Goal: Ask a question: Seek information or help from site administrators or community

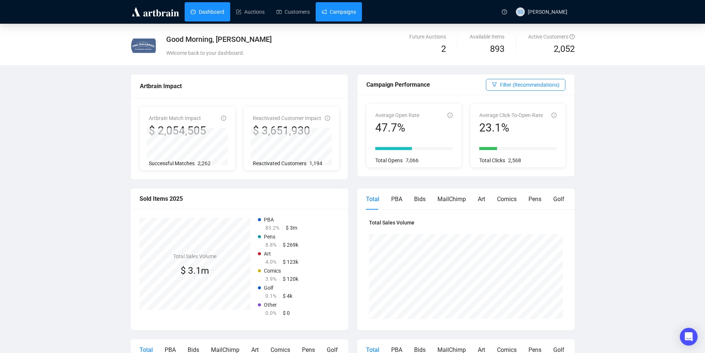
click at [343, 14] on link "Campaigns" at bounding box center [339, 11] width 34 height 19
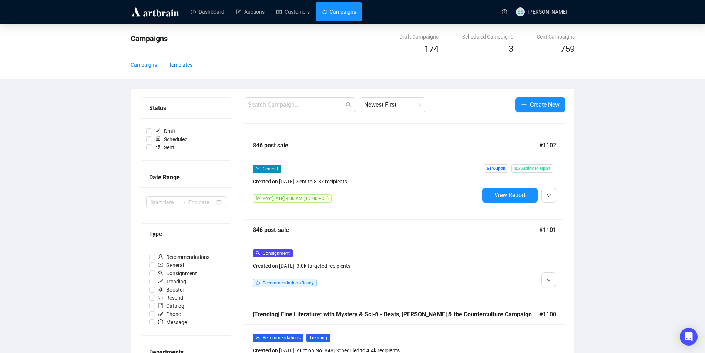
click at [179, 66] on div "Templates" at bounding box center [181, 65] width 24 height 8
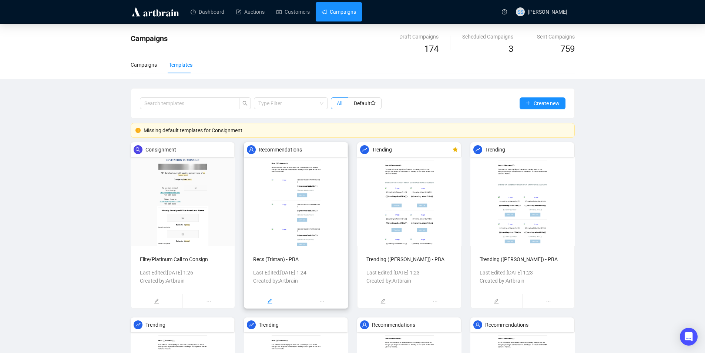
click at [270, 301] on icon "edit" at bounding box center [269, 300] width 5 height 5
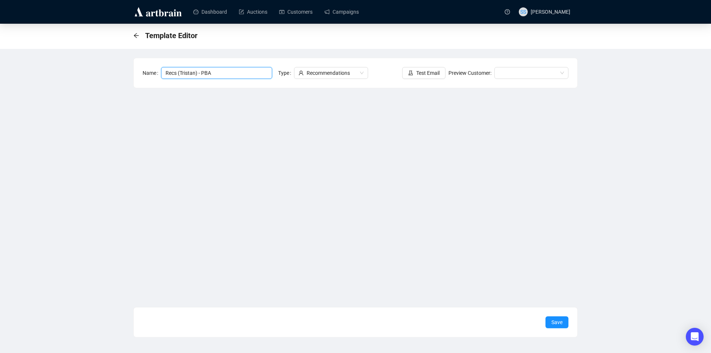
click at [192, 73] on input "Recs (Tristan) - PBA" at bounding box center [216, 73] width 111 height 12
type input "Recs ([PERSON_NAME]) - PBA"
click at [555, 324] on span "Save" at bounding box center [556, 322] width 11 height 8
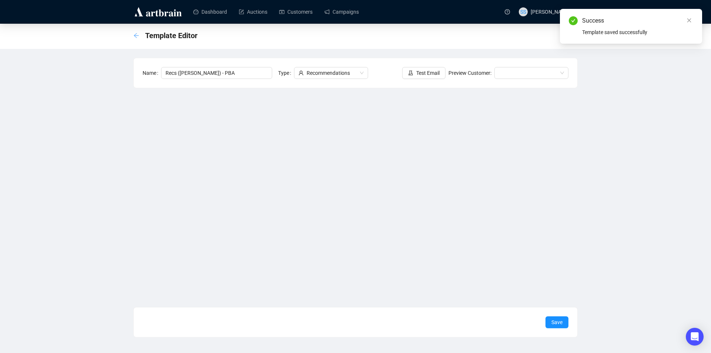
click at [135, 34] on icon "arrow-left" at bounding box center [136, 36] width 6 height 6
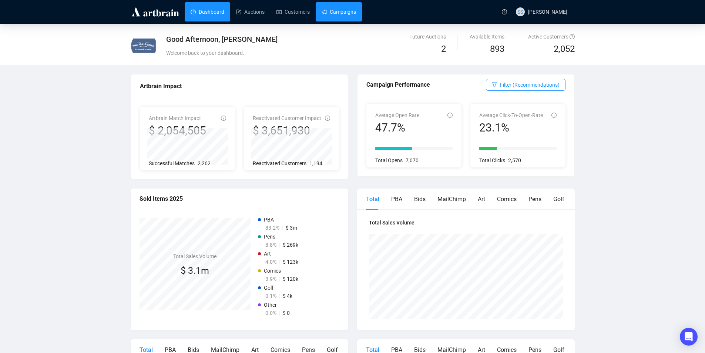
click at [332, 10] on link "Campaigns" at bounding box center [339, 11] width 34 height 19
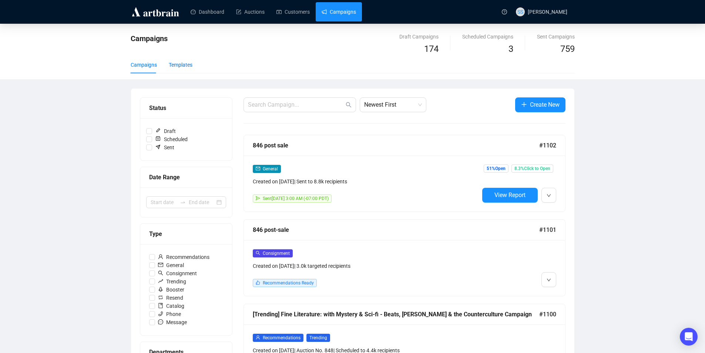
click at [178, 64] on div "Templates" at bounding box center [181, 65] width 24 height 8
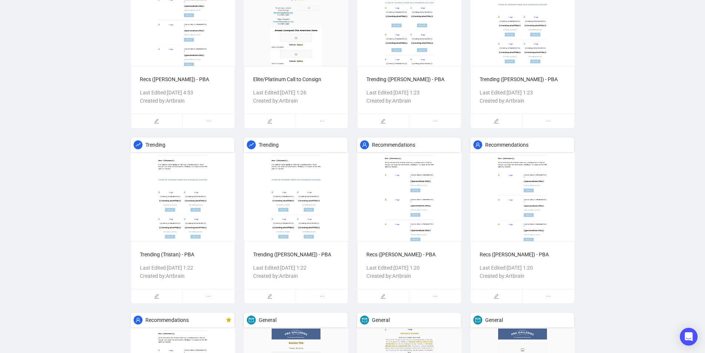
scroll to position [222, 0]
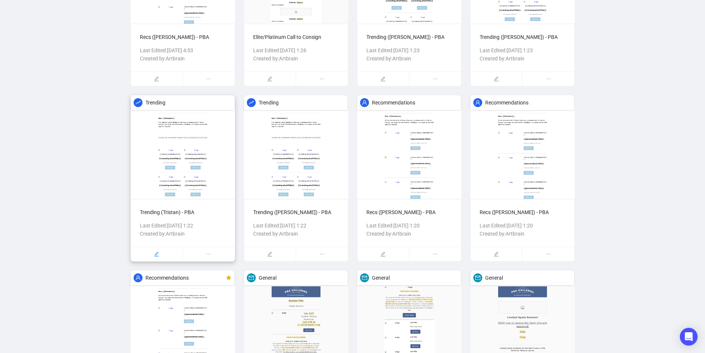
click at [157, 251] on icon "edit" at bounding box center [156, 253] width 5 height 5
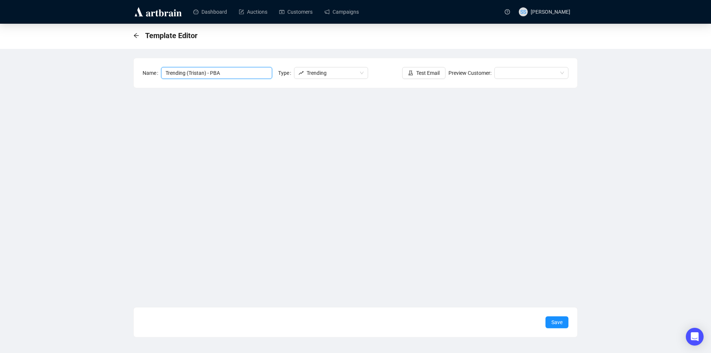
click at [203, 73] on input "Trending (Tristan) - PBA" at bounding box center [216, 73] width 111 height 12
type input "Trending ([PERSON_NAME]) - PBA"
click at [557, 320] on span "Save" at bounding box center [556, 322] width 11 height 8
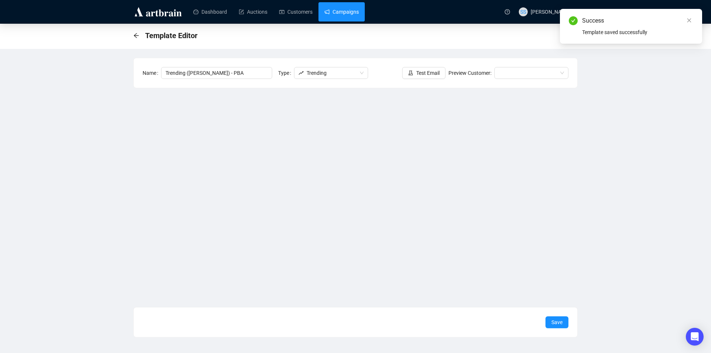
click at [337, 13] on link "Campaigns" at bounding box center [341, 11] width 34 height 19
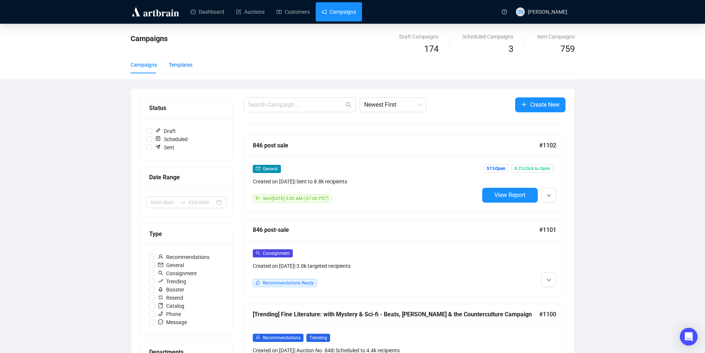
click at [177, 67] on div "Templates" at bounding box center [181, 65] width 24 height 8
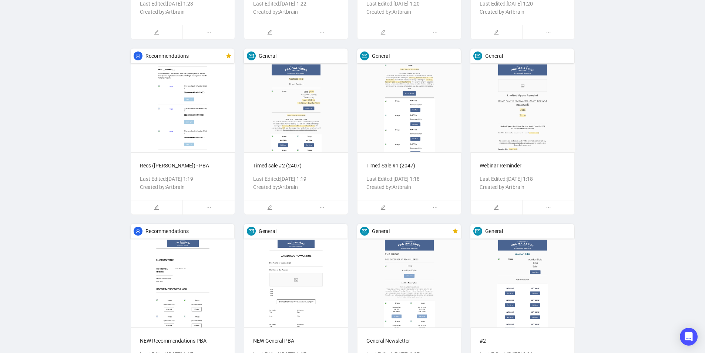
scroll to position [444, 0]
click at [384, 206] on icon "edit" at bounding box center [383, 206] width 5 height 5
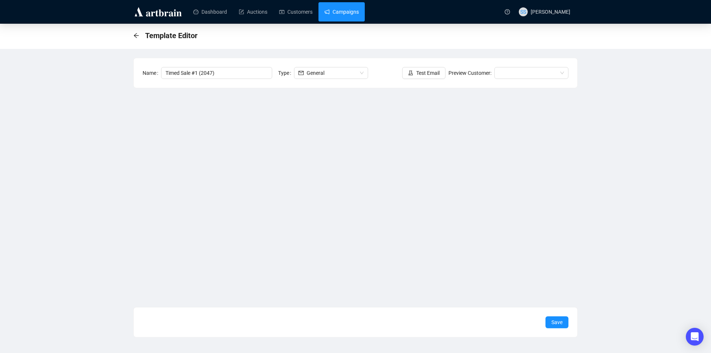
click at [353, 14] on link "Campaigns" at bounding box center [341, 11] width 34 height 19
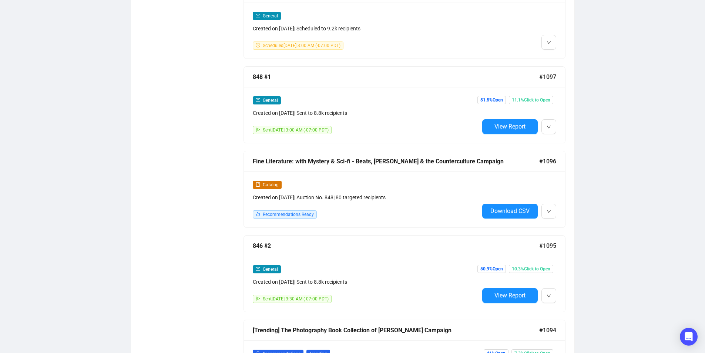
scroll to position [444, 0]
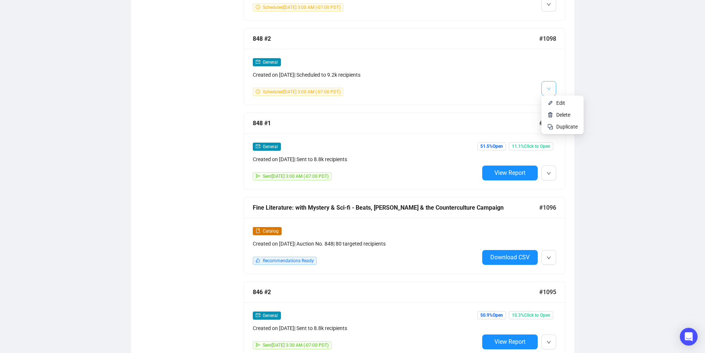
click at [549, 87] on icon "down" at bounding box center [549, 89] width 4 height 4
click at [562, 101] on span "Edit" at bounding box center [560, 103] width 9 height 6
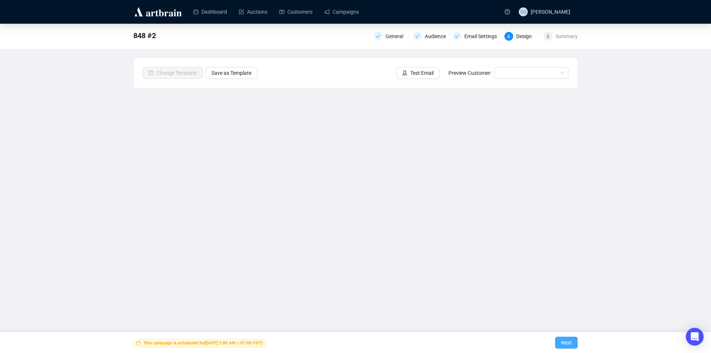
click at [568, 339] on span "Next" at bounding box center [566, 342] width 11 height 21
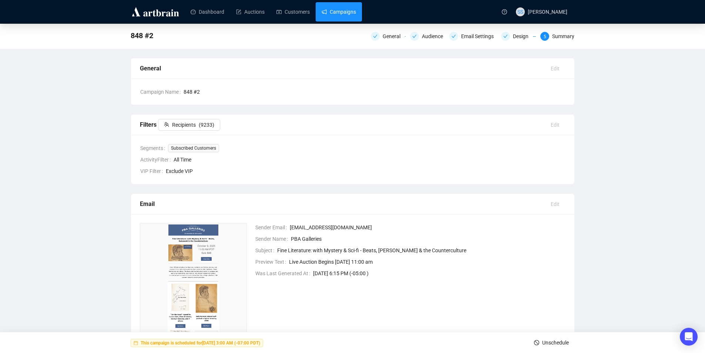
click at [345, 12] on link "Campaigns" at bounding box center [339, 11] width 34 height 19
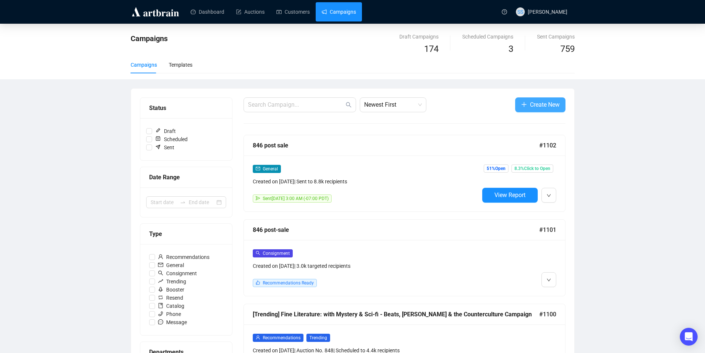
click at [548, 100] on span "Create New" at bounding box center [545, 104] width 30 height 9
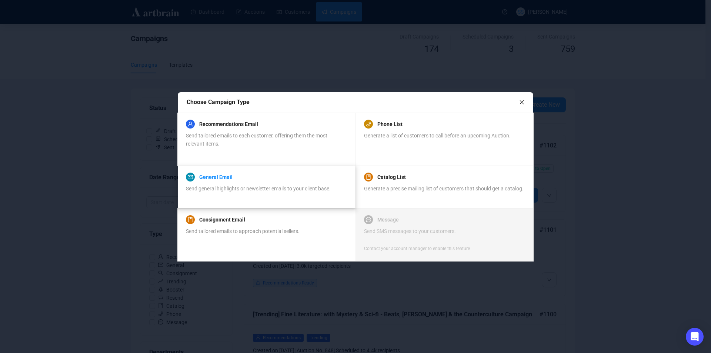
click at [226, 176] on link "General Email" at bounding box center [215, 177] width 33 height 9
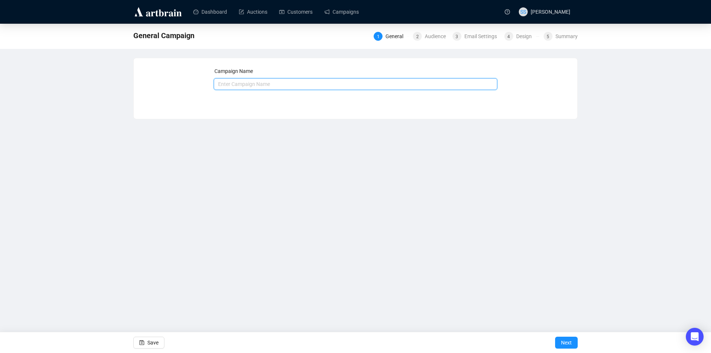
click at [224, 83] on input "text" at bounding box center [356, 84] width 284 height 12
type input "2064 #1"
click at [565, 342] on span "Next" at bounding box center [566, 342] width 11 height 21
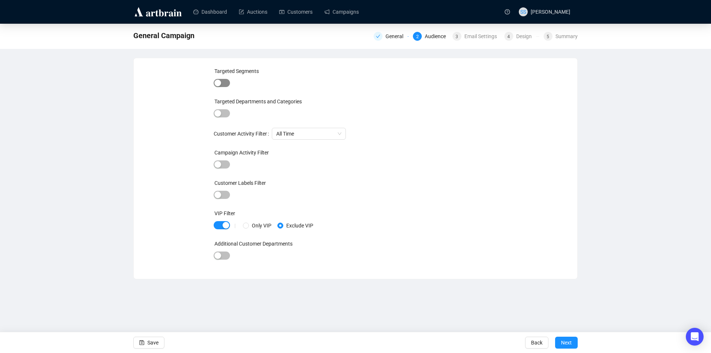
drag, startPoint x: 222, startPoint y: 77, endPoint x: 224, endPoint y: 82, distance: 5.5
click at [222, 78] on div "Targeted Segments" at bounding box center [356, 77] width 284 height 21
click at [225, 83] on span "button" at bounding box center [222, 83] width 16 height 8
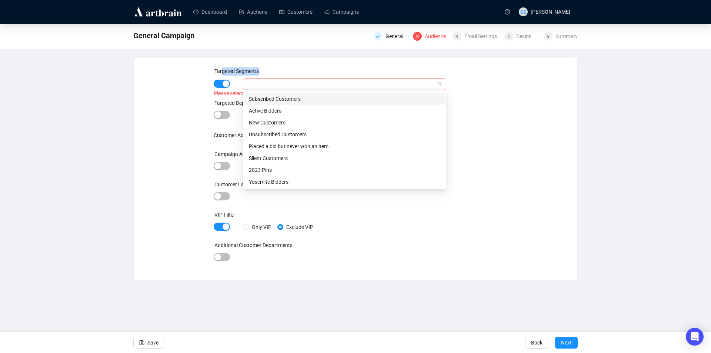
click at [259, 83] on div at bounding box center [340, 84] width 192 height 10
click at [269, 97] on div "Subscribed Customers" at bounding box center [344, 99] width 191 height 8
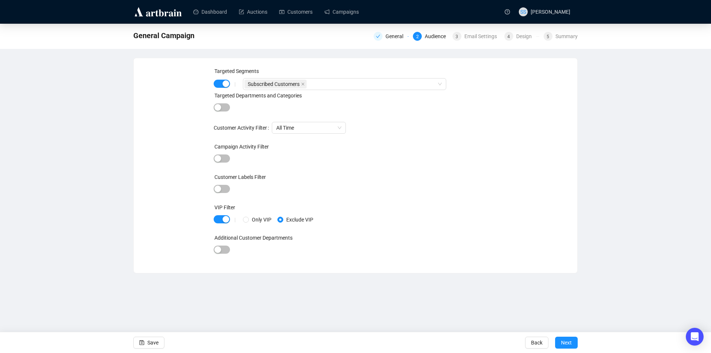
click at [198, 101] on div "Targeted Segments | Subscribed Customers Targeted Departments and Categories Cu…" at bounding box center [356, 165] width 426 height 197
click at [218, 221] on span "button" at bounding box center [222, 219] width 16 height 8
click at [563, 341] on span "Next" at bounding box center [566, 342] width 11 height 21
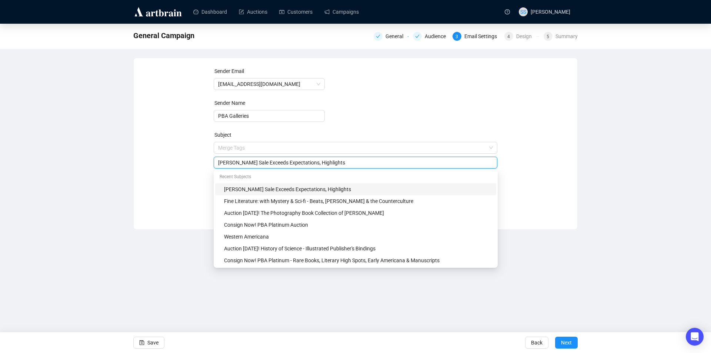
drag, startPoint x: 329, startPoint y: 147, endPoint x: 248, endPoint y: 154, distance: 81.7
click at [248, 154] on div "Merge Tags [PERSON_NAME] Sale Exceeds Expectations, Highlights" at bounding box center [356, 155] width 284 height 27
drag, startPoint x: 326, startPoint y: 164, endPoint x: 157, endPoint y: 153, distance: 169.2
click at [154, 157] on div "Sender Email [EMAIL_ADDRESS][DOMAIN_NAME] Sender Name PBA Galleries Subject Mer…" at bounding box center [356, 138] width 426 height 142
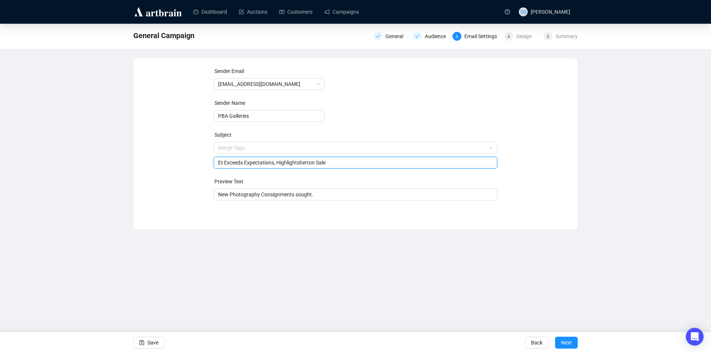
paste input "Sale 2064: Books in All Fields with Literature, Americana, Maps, Comic Books, P…"
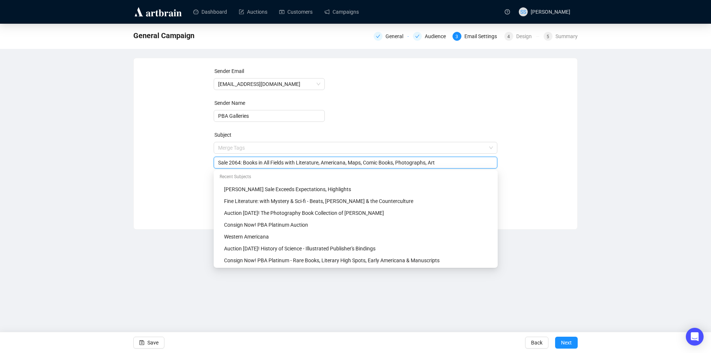
type input "Sale 2064: Books in All Fields with Literature, Americana, Maps, Comic Books, P…"
click at [195, 152] on div "Sender Email [EMAIL_ADDRESS][DOMAIN_NAME] Sender Name PBA Galleries Subject Mer…" at bounding box center [356, 138] width 426 height 142
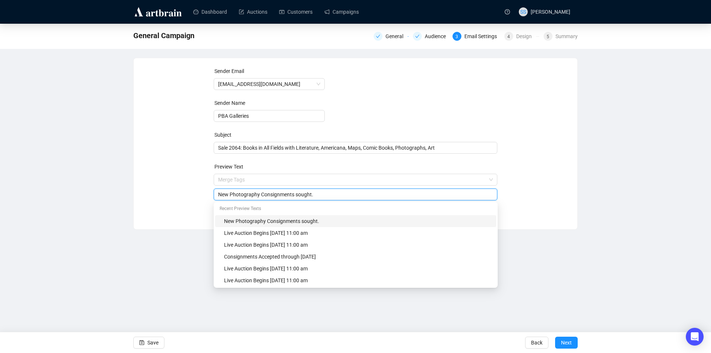
drag, startPoint x: 313, startPoint y: 197, endPoint x: 153, endPoint y: 186, distance: 160.3
click at [153, 186] on div "Sender Email [EMAIL_ADDRESS][DOMAIN_NAME] Sender Name PBA Galleries Subject Sal…" at bounding box center [356, 138] width 426 height 142
paste input "Timed Online Auction - [DATE] 11:00 AM PDT - [DATE] 2:12 PM PDT"
type input "Timed Online Auction - [DATE] 11:00 AM PDT - [DATE] 2:12 PM PDT"
click at [153, 162] on div "Sender Email [EMAIL_ADDRESS][DOMAIN_NAME] Sender Name PBA Galleries Subject Sal…" at bounding box center [356, 138] width 426 height 142
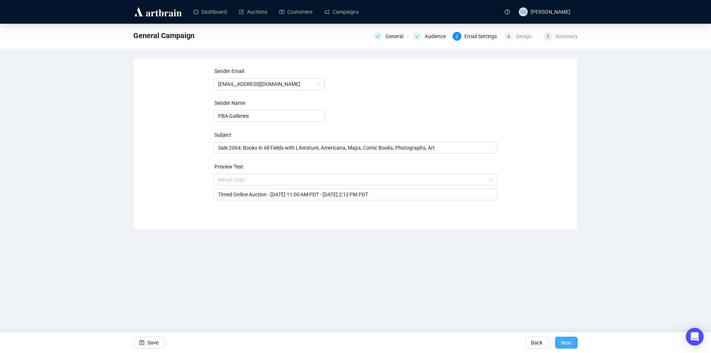
click at [565, 343] on span "Next" at bounding box center [566, 342] width 11 height 21
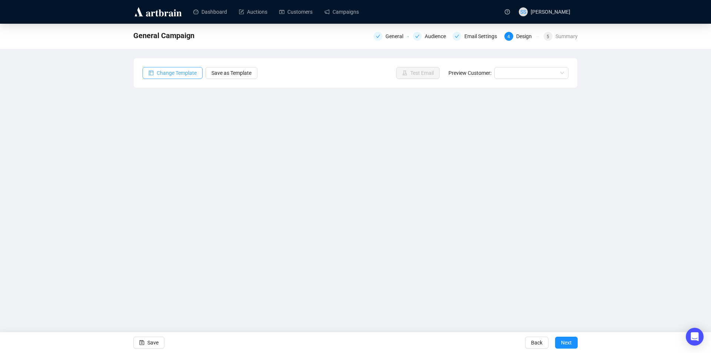
click at [154, 74] on button "Change Template" at bounding box center [173, 73] width 60 height 12
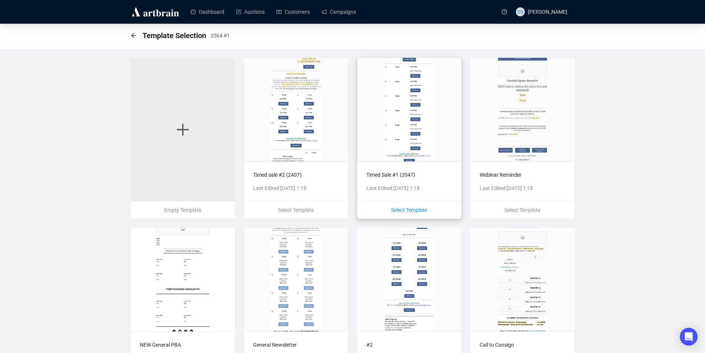
click at [408, 210] on span "Select Template" at bounding box center [409, 210] width 36 height 6
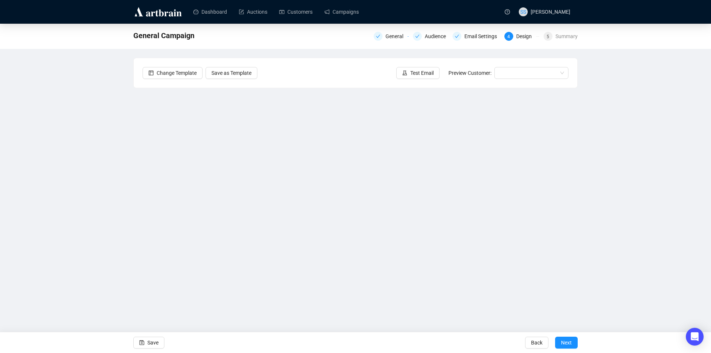
click at [111, 130] on div "General Campaign General Audience Email Settings 4 Design 5 Summary Change Temp…" at bounding box center [355, 165] width 711 height 283
click at [111, 178] on div "General Campaign General Audience Email Settings 4 Design 5 Summary Change Temp…" at bounding box center [355, 165] width 711 height 283
click at [108, 106] on div "General Campaign General Audience Email Settings 4 Design 5 Summary Change Temp…" at bounding box center [355, 165] width 711 height 283
click at [86, 164] on div "General Campaign General Audience Email Settings 4 Design 5 Summary Change Temp…" at bounding box center [355, 165] width 711 height 283
click at [109, 163] on div "General Campaign General Audience Email Settings 4 Design 5 Summary Change Temp…" at bounding box center [355, 165] width 711 height 283
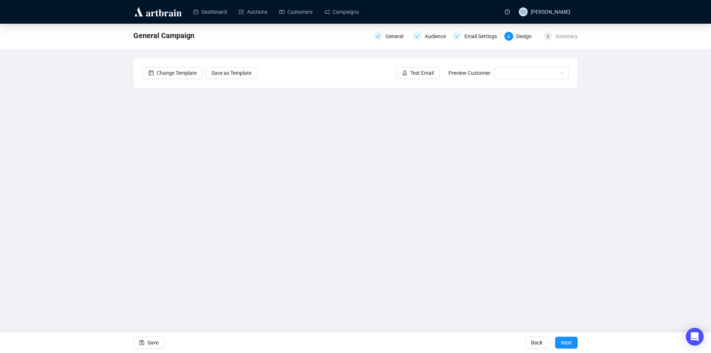
click at [107, 186] on div "General Campaign General Audience Email Settings 4 Design 5 Summary Change Temp…" at bounding box center [355, 165] width 711 height 283
click at [19, 79] on div "General Campaign General Audience Email Settings 4 Design 5 Summary Change Temp…" at bounding box center [355, 165] width 711 height 283
click at [68, 140] on div "General Campaign General Audience Email Settings 4 Design 5 Summary Change Temp…" at bounding box center [355, 165] width 711 height 283
drag, startPoint x: 104, startPoint y: 109, endPoint x: 110, endPoint y: 105, distance: 6.6
click at [106, 106] on div "General Campaign General Audience Email Settings 4 Design 5 Summary Change Temp…" at bounding box center [355, 165] width 711 height 283
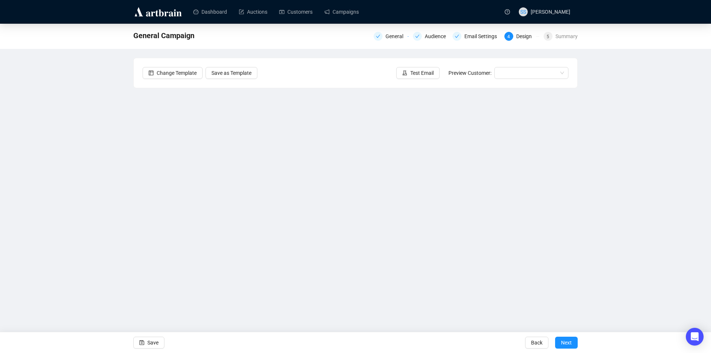
drag, startPoint x: 29, startPoint y: 82, endPoint x: 27, endPoint y: 78, distance: 4.0
click at [29, 82] on div "General Campaign General Audience Email Settings 4 Design 5 Summary Change Temp…" at bounding box center [355, 165] width 711 height 283
drag, startPoint x: 148, startPoint y: 341, endPoint x: 133, endPoint y: 327, distance: 21.0
click at [148, 340] on span "Save" at bounding box center [152, 342] width 11 height 21
click at [89, 205] on div "2064 #1 General Audience Email Settings 4 Design 5 Summary Change Template Save…" at bounding box center [355, 165] width 711 height 283
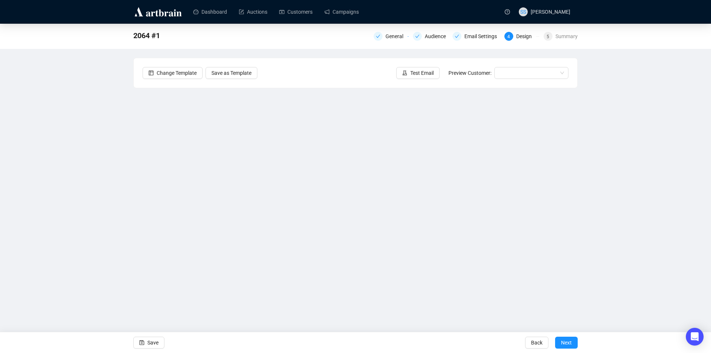
click at [89, 204] on div "2064 #1 General Audience Email Settings 4 Design 5 Summary Change Template Save…" at bounding box center [355, 165] width 711 height 283
click at [89, 201] on div "2064 #1 General Audience Email Settings 4 Design 5 Summary Change Template Save…" at bounding box center [355, 165] width 711 height 283
click at [47, 186] on div "2064 #1 General Audience Email Settings 4 Design 5 Summary Change Template Save…" at bounding box center [355, 165] width 711 height 283
click at [41, 205] on div "2064 #1 General Audience Email Settings 4 Design 5 Summary Change Template Save…" at bounding box center [355, 165] width 711 height 283
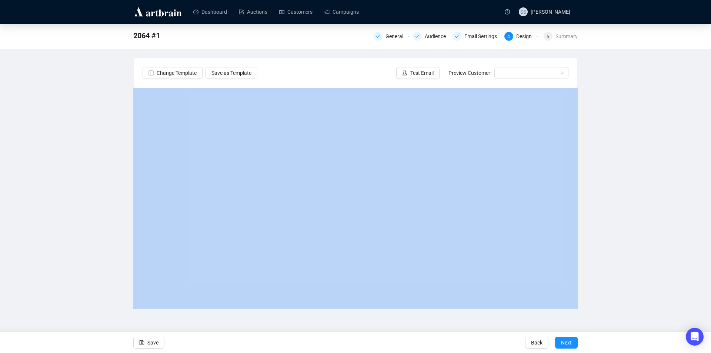
drag, startPoint x: 41, startPoint y: 205, endPoint x: 50, endPoint y: 212, distance: 11.0
click at [42, 205] on div "2064 #1 General Audience Email Settings 4 Design 5 Summary Change Template Save…" at bounding box center [355, 165] width 711 height 283
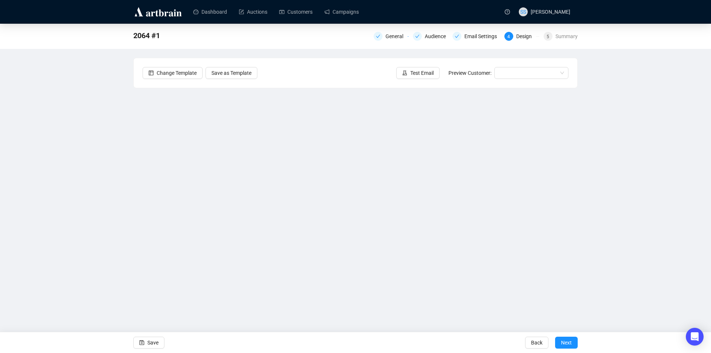
click at [267, 71] on div "Change Template Save as Template Test Email Preview Customer:" at bounding box center [355, 73] width 443 height 30
click at [125, 127] on div "2064 #1 General Audience Email Settings 4 Design 5 Summary Change Template Save…" at bounding box center [355, 165] width 711 height 283
drag, startPoint x: 153, startPoint y: 342, endPoint x: 133, endPoint y: 328, distance: 23.6
click at [152, 342] on span "Save" at bounding box center [152, 342] width 11 height 21
click at [208, 13] on link "Dashboard" at bounding box center [210, 11] width 34 height 19
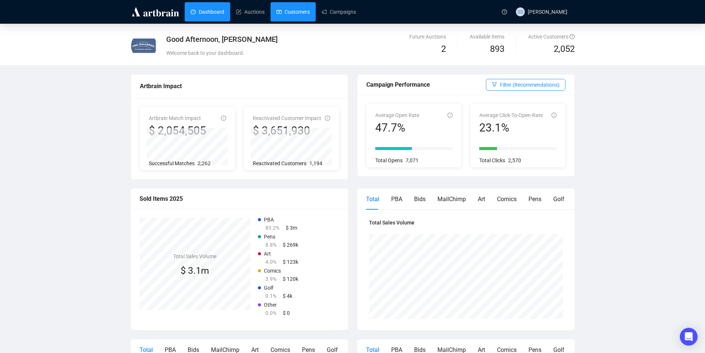
click at [299, 9] on link "Customers" at bounding box center [293, 11] width 33 height 19
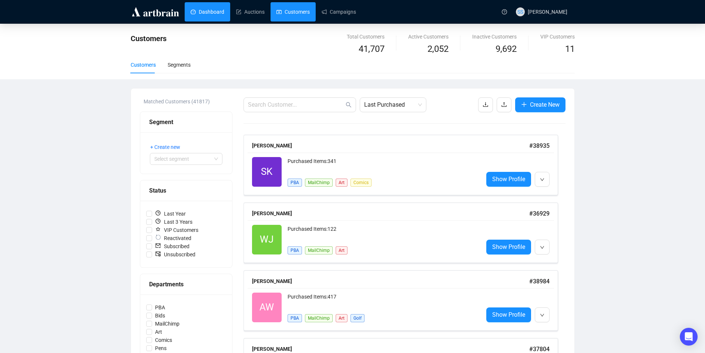
click at [210, 10] on link "Dashboard" at bounding box center [208, 11] width 34 height 19
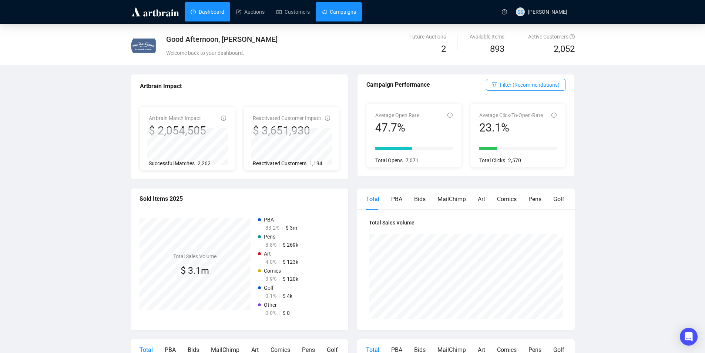
click at [331, 16] on link "Campaigns" at bounding box center [339, 11] width 34 height 19
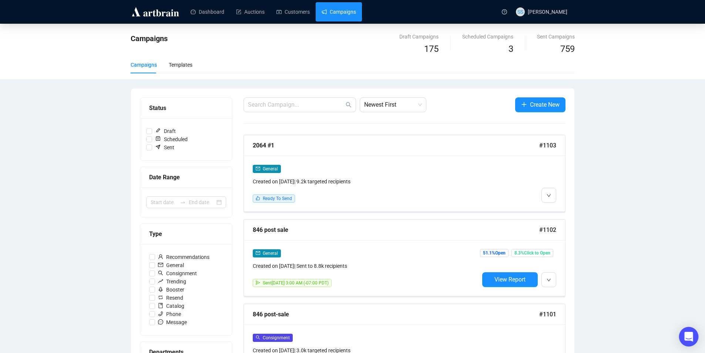
click at [688, 336] on icon "Open Intercom Messenger" at bounding box center [688, 337] width 9 height 10
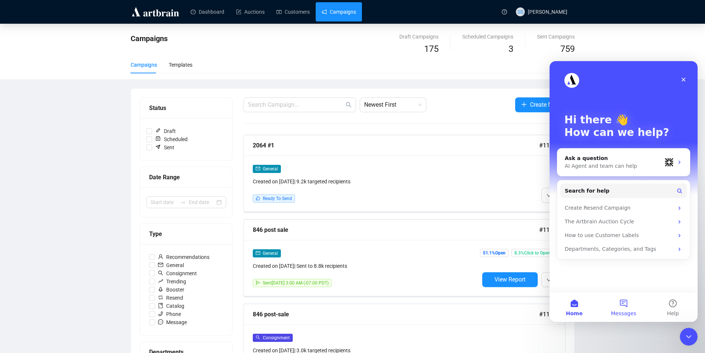
click at [624, 302] on button "Messages" at bounding box center [623, 307] width 49 height 30
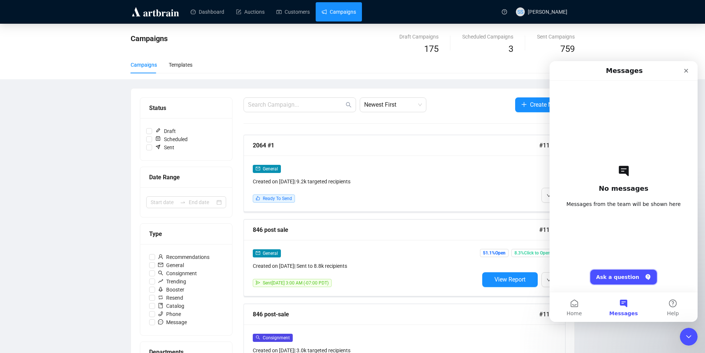
click at [612, 276] on button "Ask a question" at bounding box center [623, 276] width 67 height 15
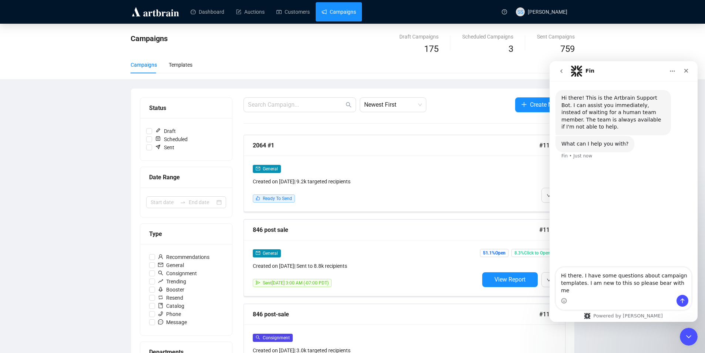
type textarea "Hi there. I have some questions about campaign templates. I am new to this so p…"
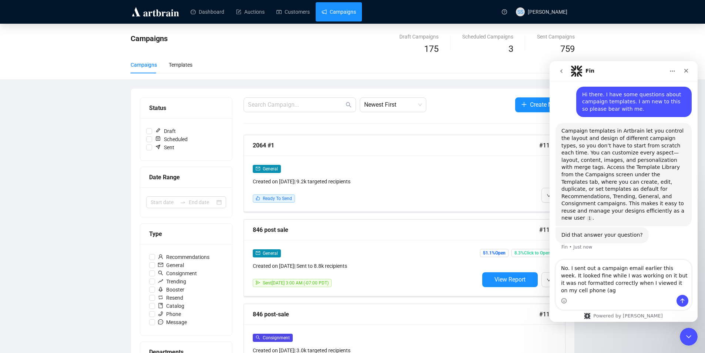
scroll to position [64, 0]
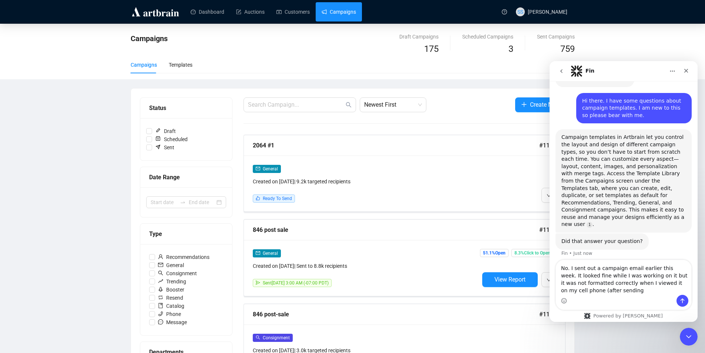
type textarea "No. I sent out a campaign email earlier this week. It looked fine while I was w…"
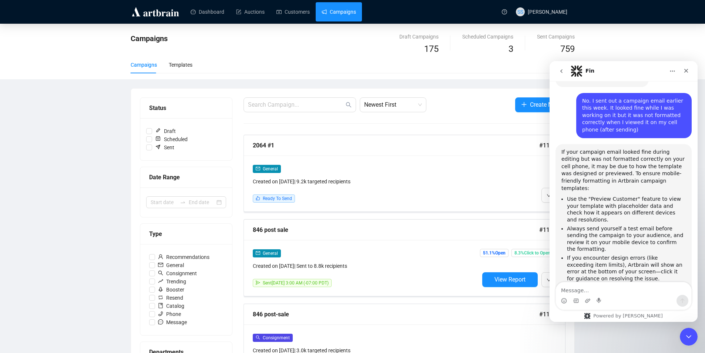
scroll to position [240, 0]
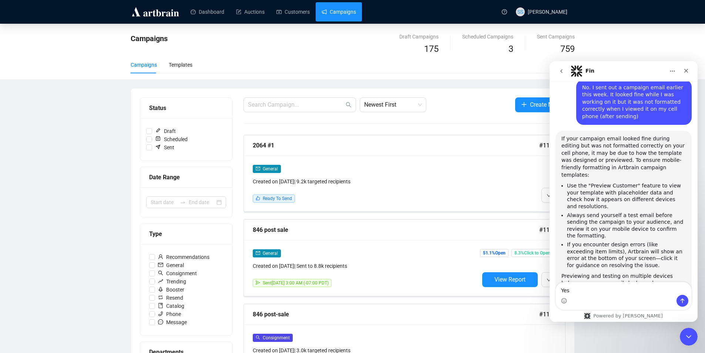
type textarea "Yes."
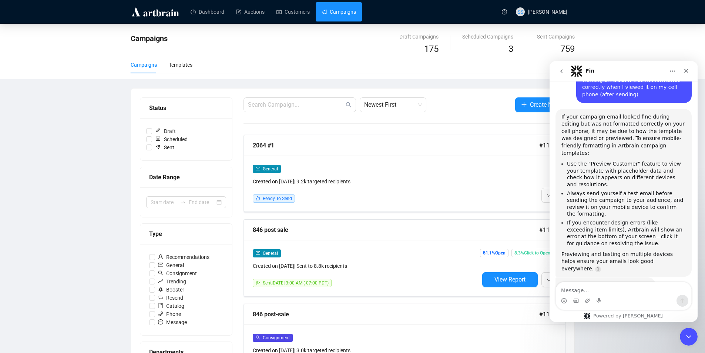
click at [582, 294] on textarea "Message…" at bounding box center [623, 288] width 135 height 13
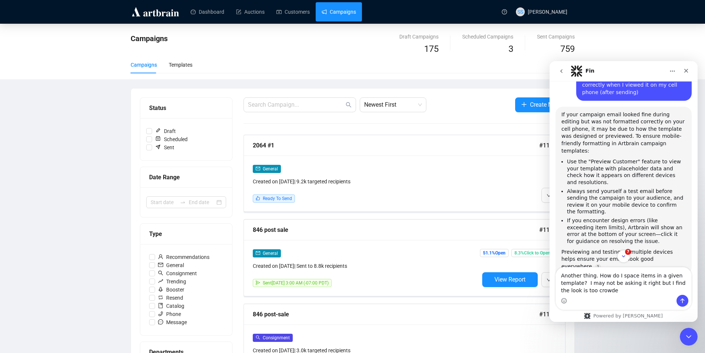
type textarea "Another thing. How do I space items in a given template? I may not be asking it…"
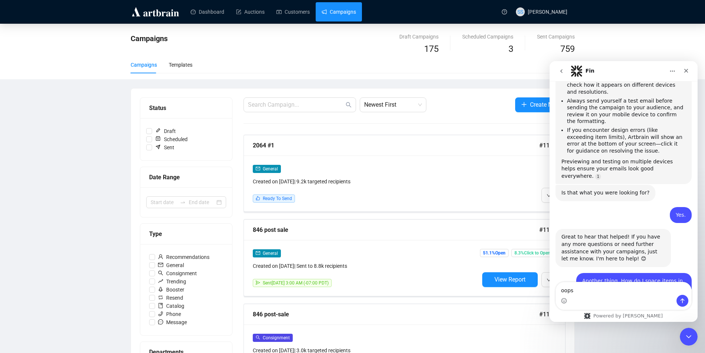
scroll to position [499, 0]
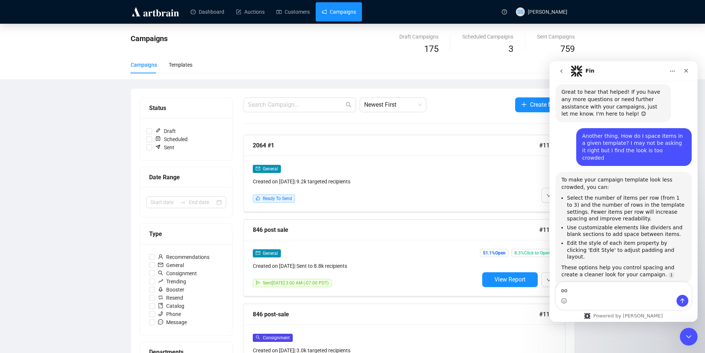
type textarea "o"
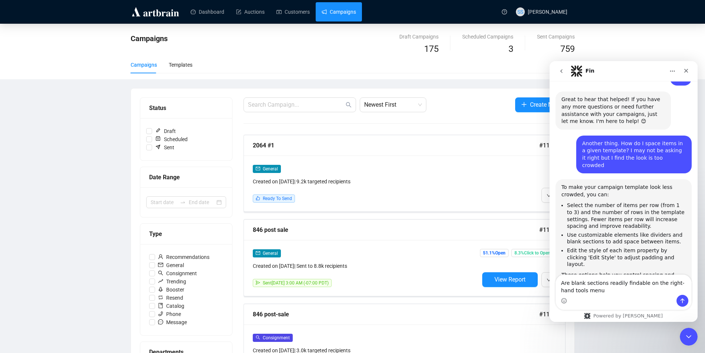
type textarea "Are blank sections readily findable on the right-hand tools menu?"
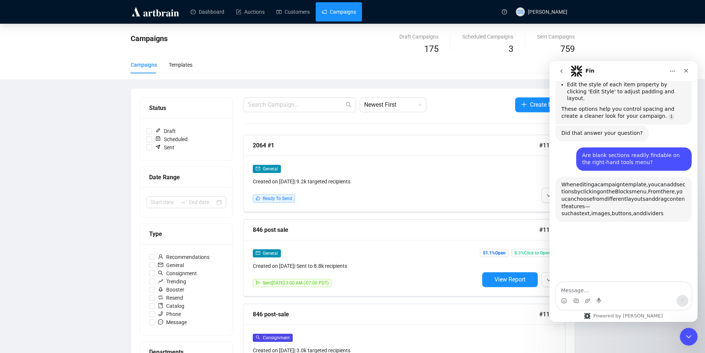
scroll to position [662, 0]
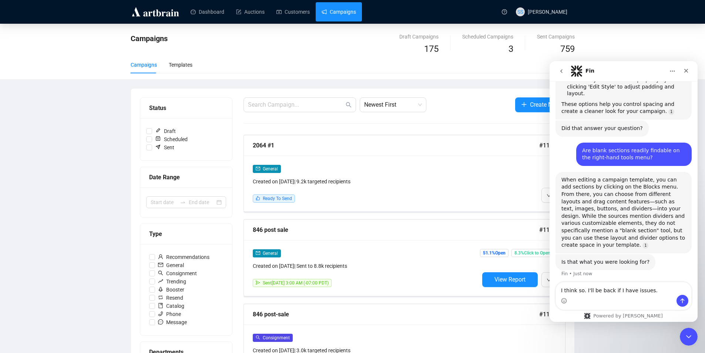
type textarea "I think so. I'll be back if I have issues."
click at [687, 73] on icon "Close" at bounding box center [686, 71] width 6 height 6
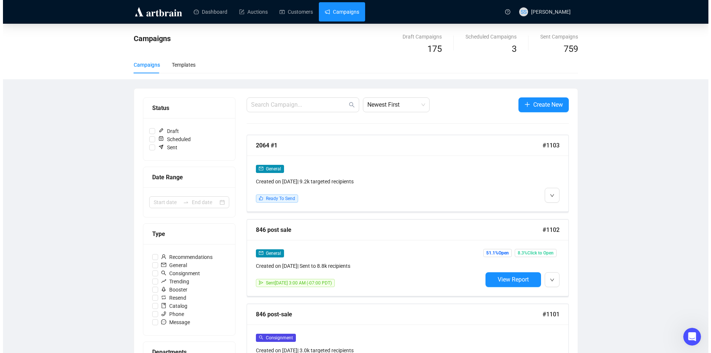
scroll to position [661, 0]
click at [549, 197] on icon "down" at bounding box center [549, 195] width 4 height 4
click at [566, 210] on span "Edit" at bounding box center [566, 211] width 21 height 8
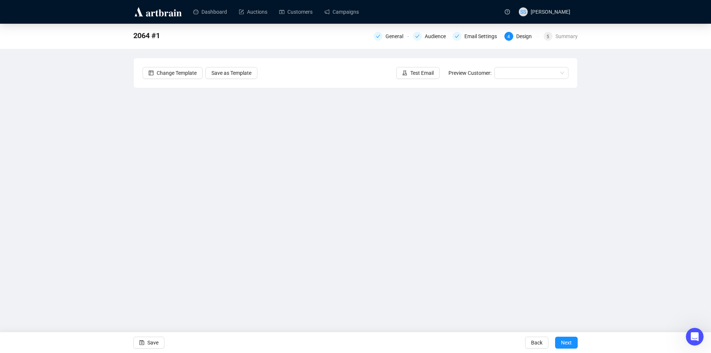
click at [75, 154] on div "2064 #1 General Audience Email Settings 4 Design 5 Summary Change Template Save…" at bounding box center [355, 165] width 711 height 283
click at [143, 344] on icon "save" at bounding box center [141, 342] width 5 height 5
click at [421, 73] on span "Test Email" at bounding box center [421, 73] width 23 height 8
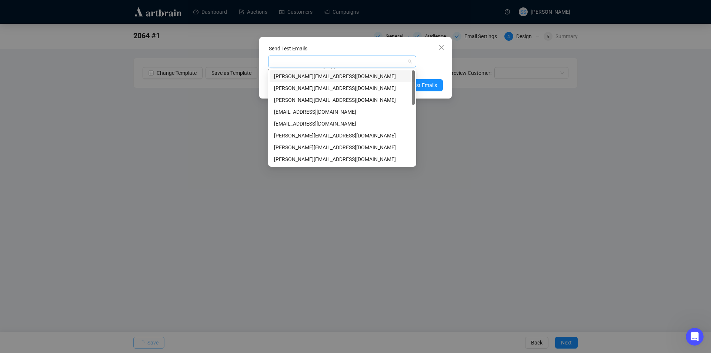
click at [336, 60] on div at bounding box center [337, 61] width 137 height 10
type input "se"
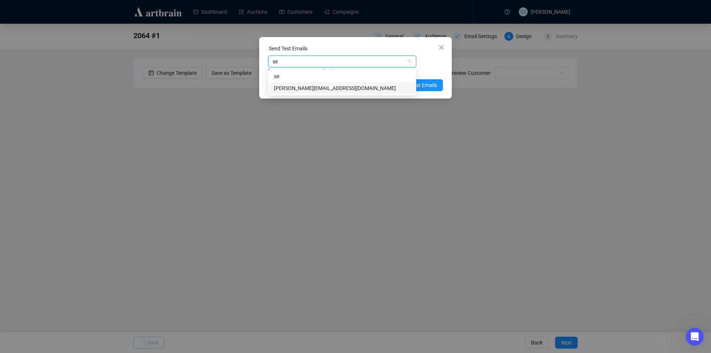
click at [310, 90] on div "[PERSON_NAME][EMAIL_ADDRESS][DOMAIN_NAME]" at bounding box center [342, 88] width 136 height 8
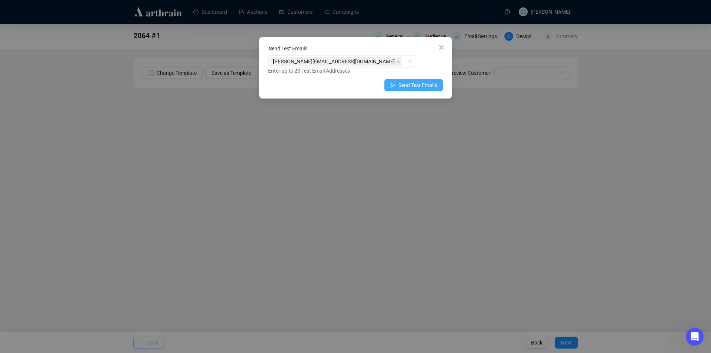
click at [423, 86] on span "Send Test Emails" at bounding box center [417, 85] width 38 height 8
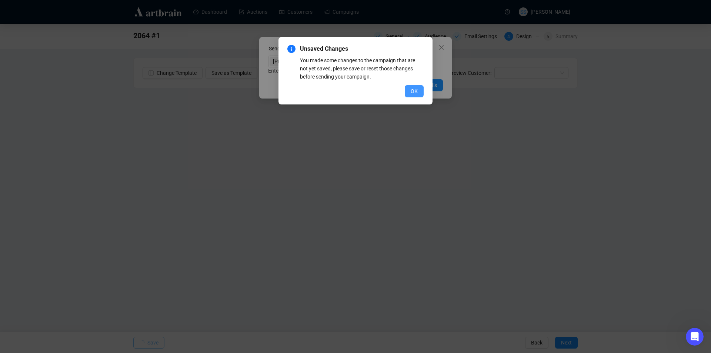
click at [411, 93] on span "OK" at bounding box center [414, 91] width 7 height 8
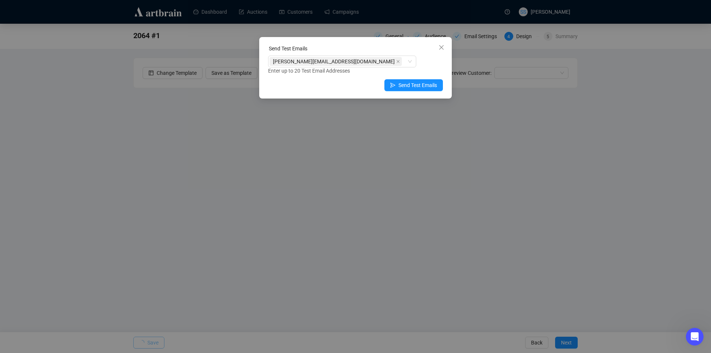
click at [38, 241] on div "Send Test Emails [PERSON_NAME][EMAIL_ADDRESS][DOMAIN_NAME] Enter up to 20 Test …" at bounding box center [355, 176] width 711 height 353
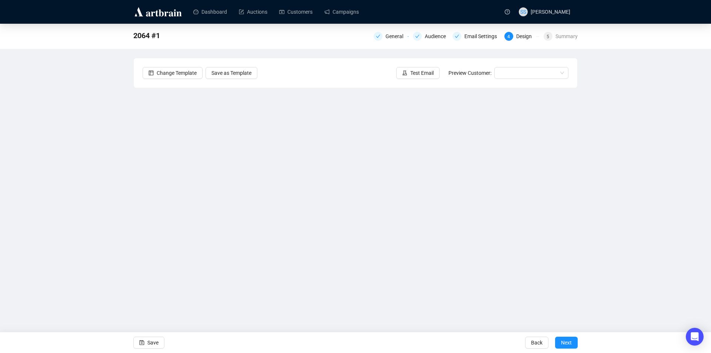
drag, startPoint x: 142, startPoint y: 343, endPoint x: 123, endPoint y: 330, distance: 23.4
click at [143, 343] on icon "save" at bounding box center [141, 342] width 5 height 5
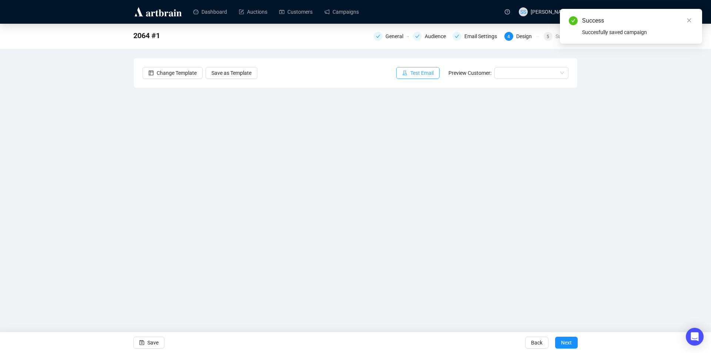
click at [411, 72] on button "Test Email" at bounding box center [417, 73] width 43 height 12
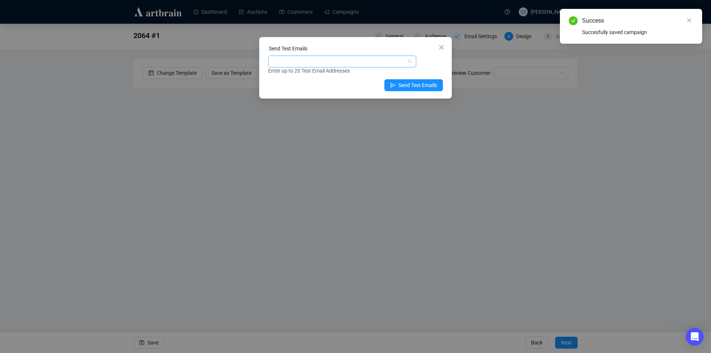
click at [335, 66] on div at bounding box center [337, 61] width 137 height 10
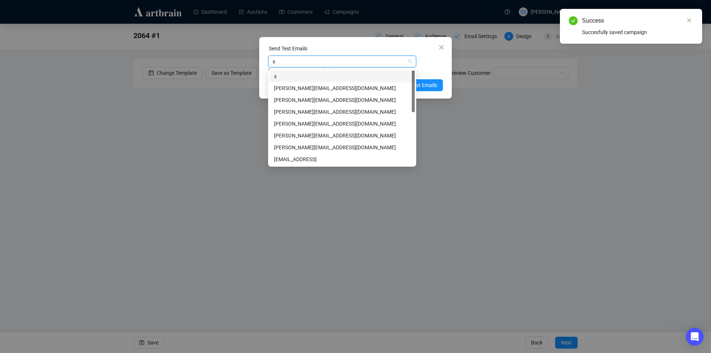
type input "se"
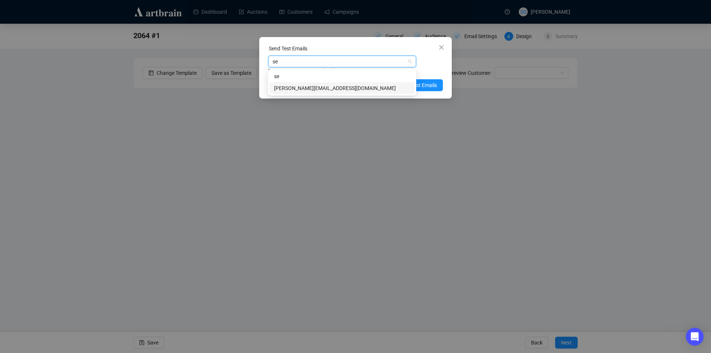
click at [325, 88] on div "[PERSON_NAME][EMAIL_ADDRESS][DOMAIN_NAME]" at bounding box center [342, 88] width 136 height 8
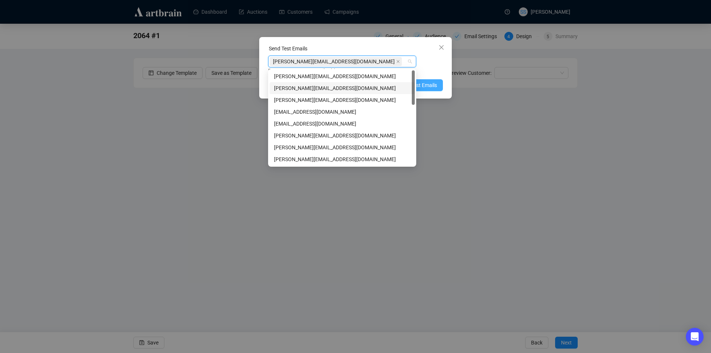
click at [425, 84] on span "Send Test Emails" at bounding box center [417, 85] width 38 height 8
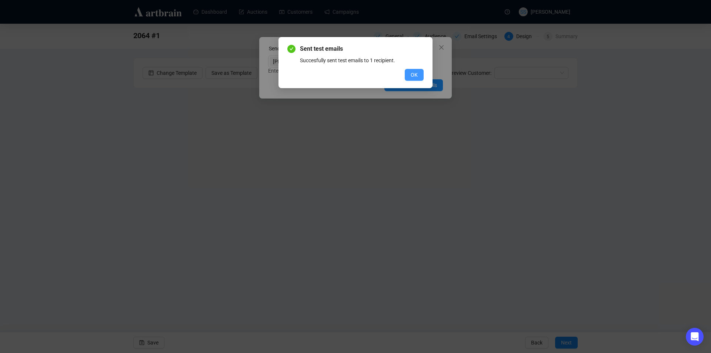
click at [416, 74] on span "OK" at bounding box center [414, 75] width 7 height 8
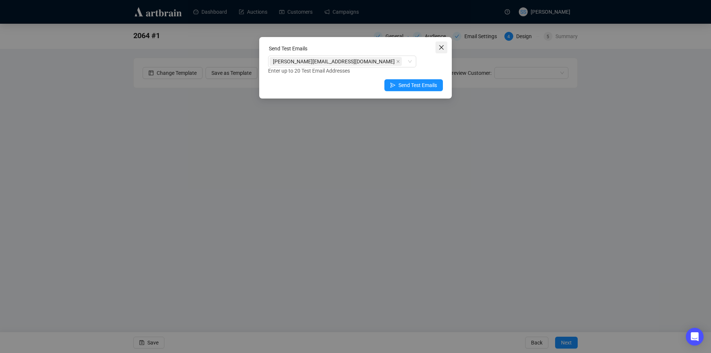
click at [441, 48] on icon "close" at bounding box center [441, 47] width 6 height 6
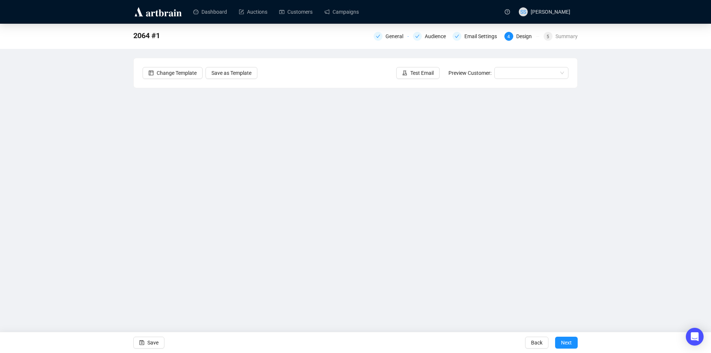
click at [100, 175] on div "2064 #1 General Audience Email Settings 4 Design 5 Summary Change Template Save…" at bounding box center [355, 165] width 711 height 283
click at [338, 8] on link "Campaigns" at bounding box center [341, 11] width 34 height 19
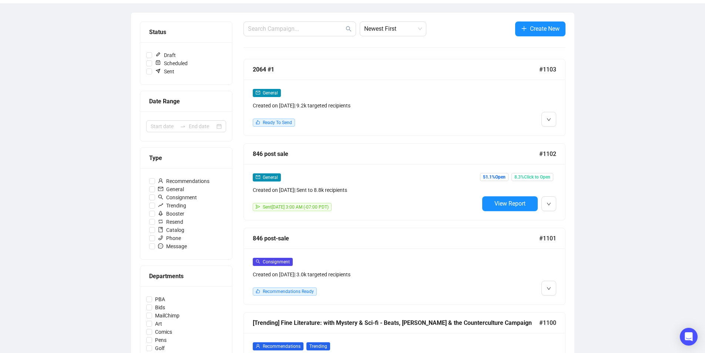
scroll to position [76, 0]
click at [552, 28] on span "Create New" at bounding box center [545, 28] width 30 height 9
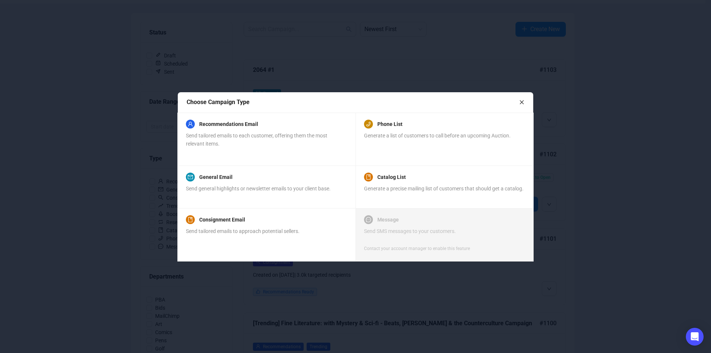
click at [522, 103] on icon "close" at bounding box center [521, 102] width 5 height 5
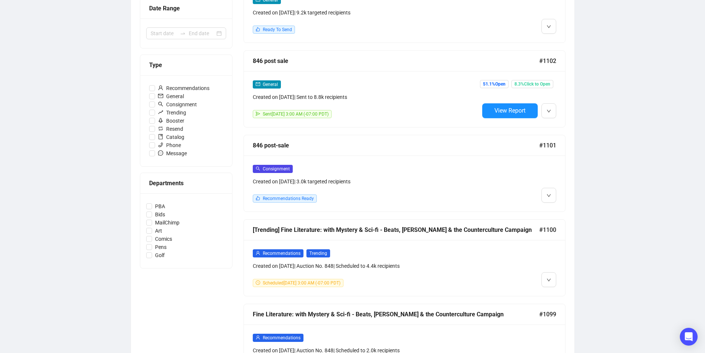
scroll to position [187, 0]
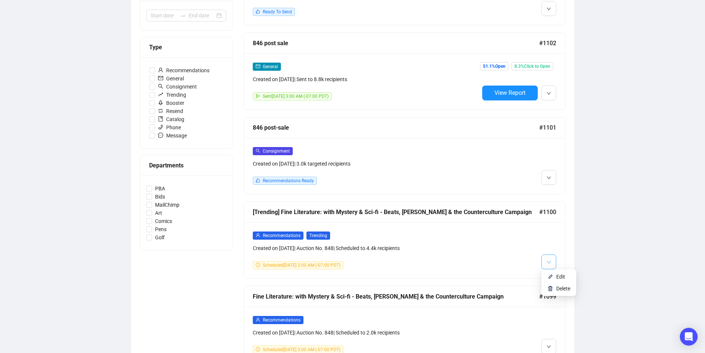
click at [549, 260] on icon "down" at bounding box center [549, 262] width 4 height 4
click at [556, 278] on span "Edit" at bounding box center [560, 277] width 9 height 6
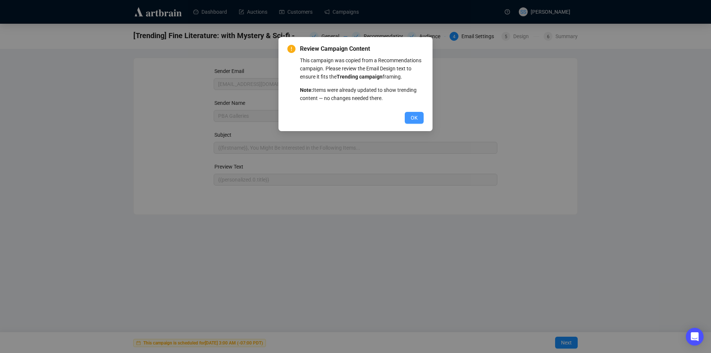
click at [416, 116] on span "OK" at bounding box center [414, 118] width 7 height 8
click at [416, 117] on span "OK" at bounding box center [414, 118] width 7 height 8
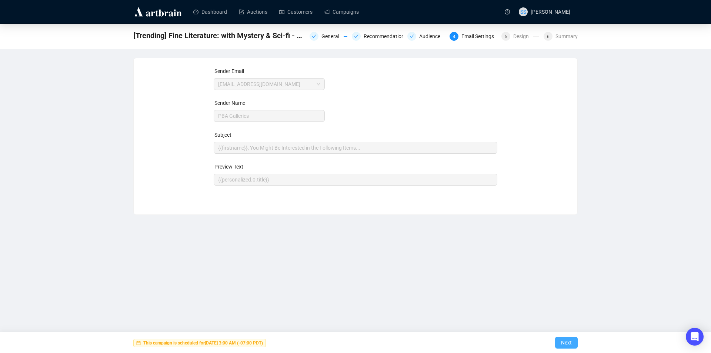
click at [564, 346] on span "Next" at bounding box center [566, 342] width 11 height 21
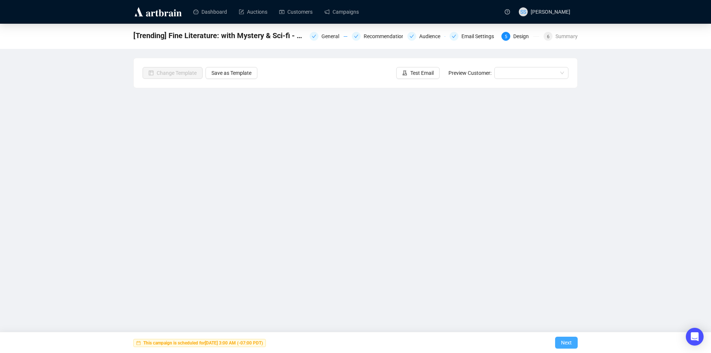
click at [565, 342] on span "Next" at bounding box center [566, 342] width 11 height 21
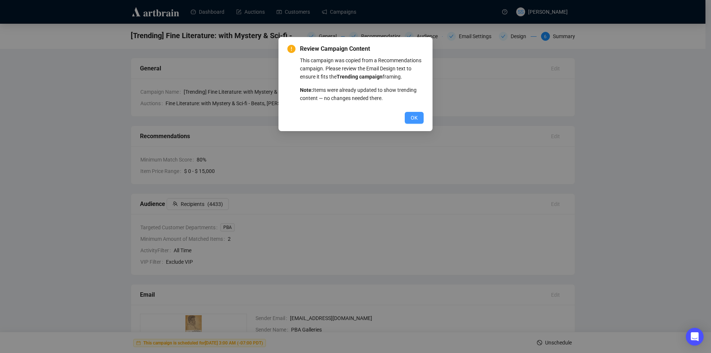
click at [414, 119] on span "OK" at bounding box center [414, 118] width 7 height 8
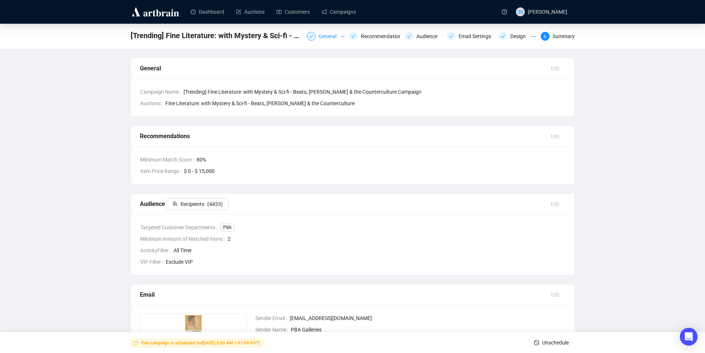
click at [325, 36] on div "General" at bounding box center [330, 36] width 22 height 9
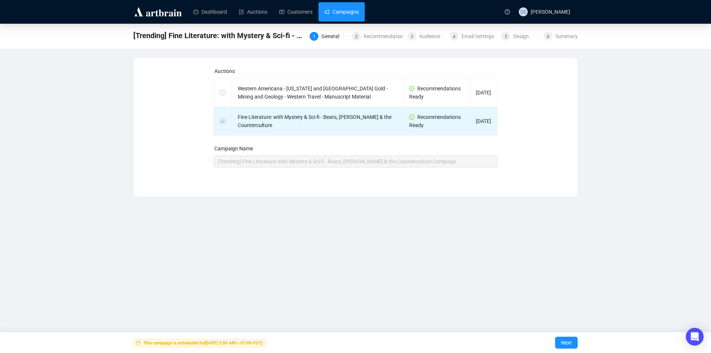
click at [354, 13] on link "Campaigns" at bounding box center [341, 11] width 34 height 19
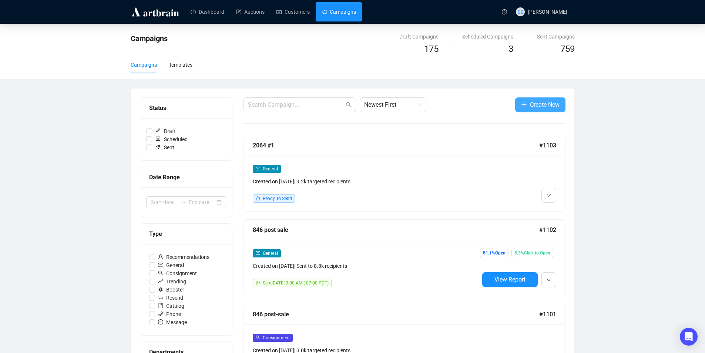
click at [530, 104] on span "Create New" at bounding box center [545, 104] width 30 height 9
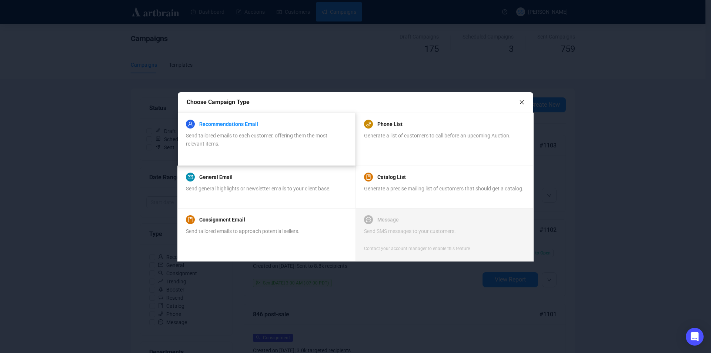
click at [241, 125] on link "Recommendations Email" at bounding box center [228, 124] width 59 height 9
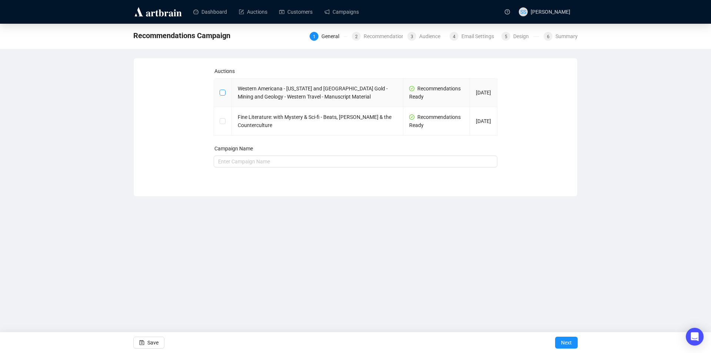
click at [222, 92] on input "checkbox" at bounding box center [222, 92] width 5 height 5
checkbox input "true"
type input "Western Americana - California and Yukon Gold - Mining and Geology - Western Tr…"
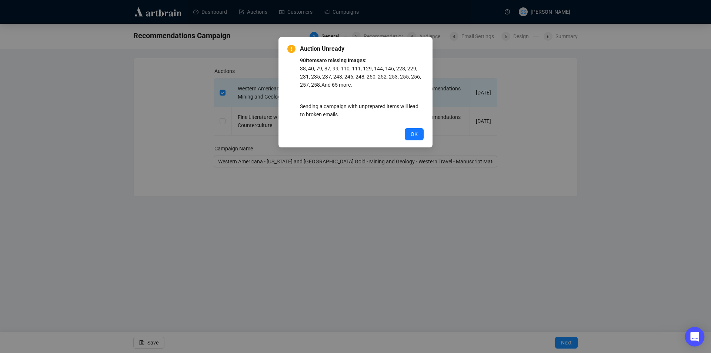
click at [694, 332] on div "Open Intercom Messenger" at bounding box center [695, 337] width 20 height 20
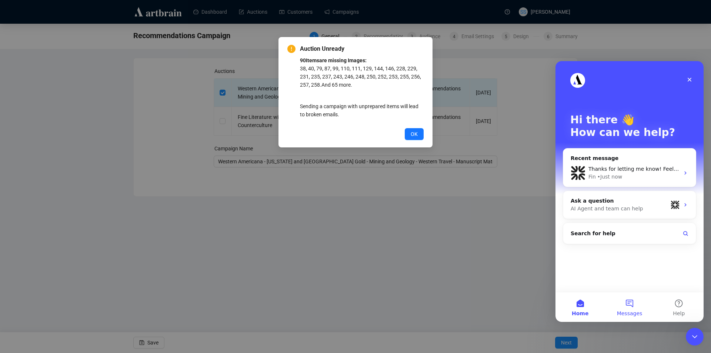
click at [626, 304] on button "Messages" at bounding box center [629, 307] width 49 height 30
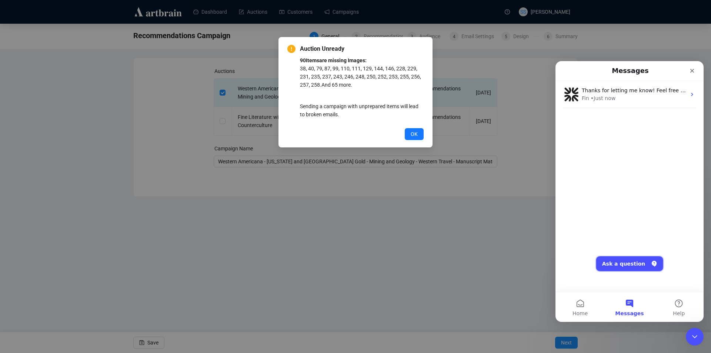
click at [616, 263] on button "Ask a question" at bounding box center [629, 263] width 67 height 15
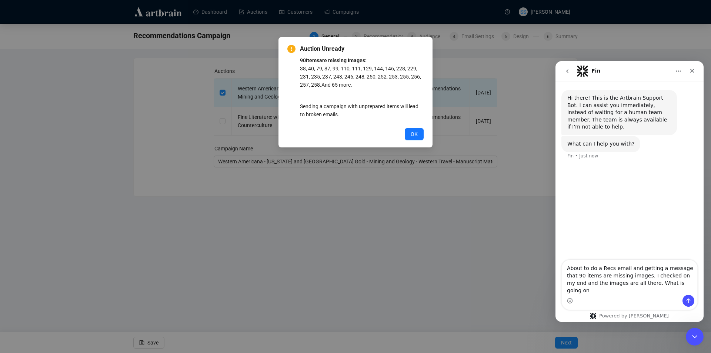
type textarea "About to do a Recs email and getting a message that 90 items are missing images…"
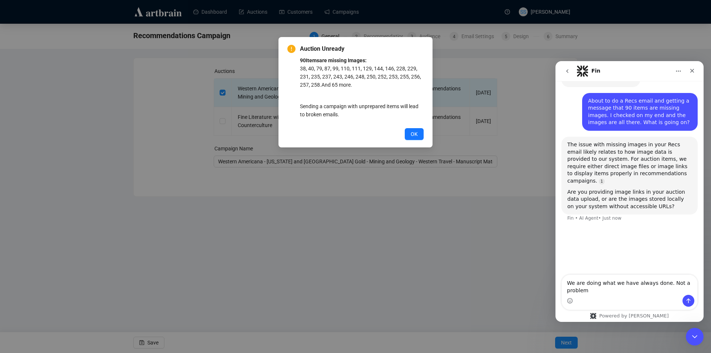
scroll to position [64, 0]
type textarea "We are doing what we have always done. Not a problem before."
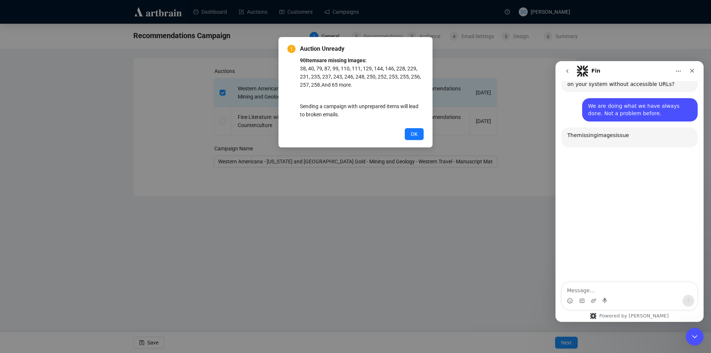
scroll to position [192, 0]
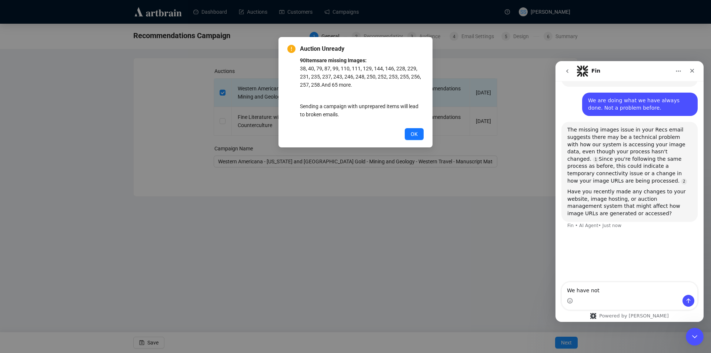
type textarea "We have not."
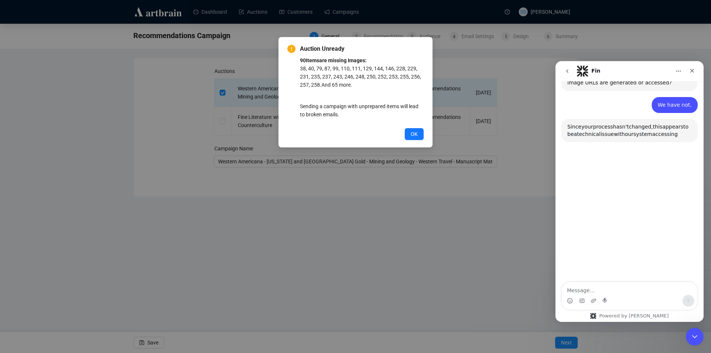
scroll to position [327, 0]
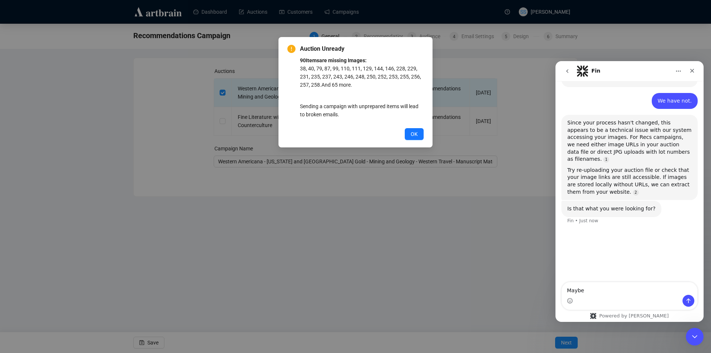
type textarea "Maybe."
click at [692, 68] on icon "Close" at bounding box center [692, 71] width 6 height 6
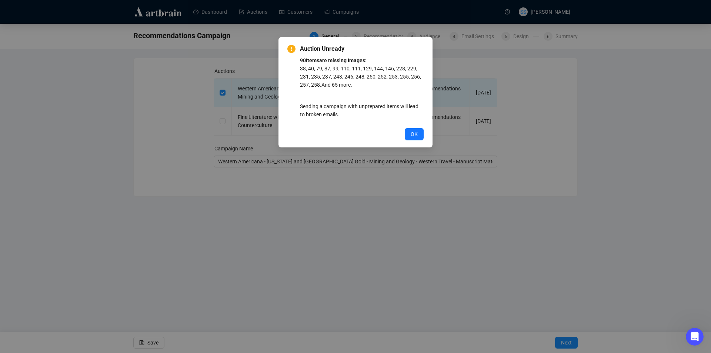
scroll to position [278, 0]
click at [412, 137] on span "OK" at bounding box center [414, 134] width 7 height 8
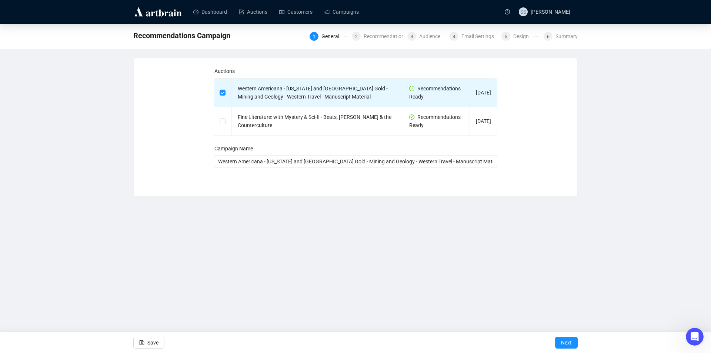
scroll to position [449, 0]
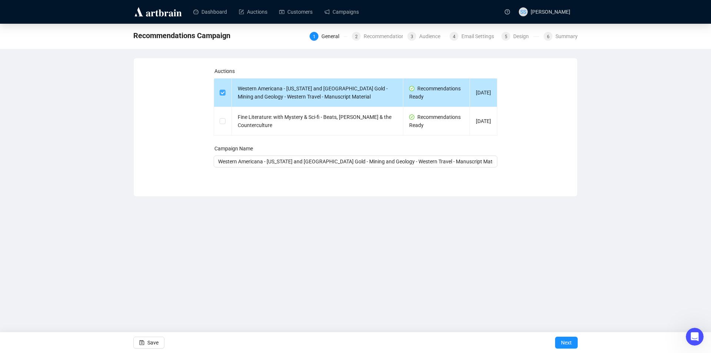
click at [222, 94] on input "checkbox" at bounding box center [222, 92] width 5 height 5
checkbox input "false"
type input "Campaign"
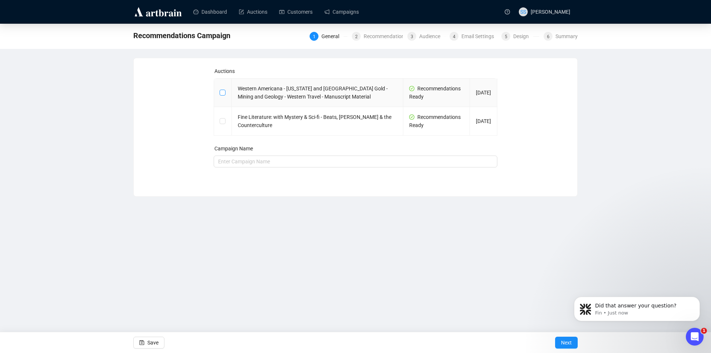
click at [222, 93] on input "checkbox" at bounding box center [222, 92] width 5 height 5
checkbox input "true"
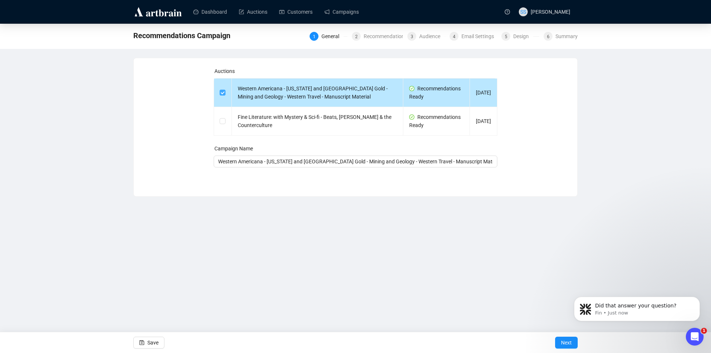
type input "Western Americana - California and Yukon Gold - Mining and Geology - Western Tr…"
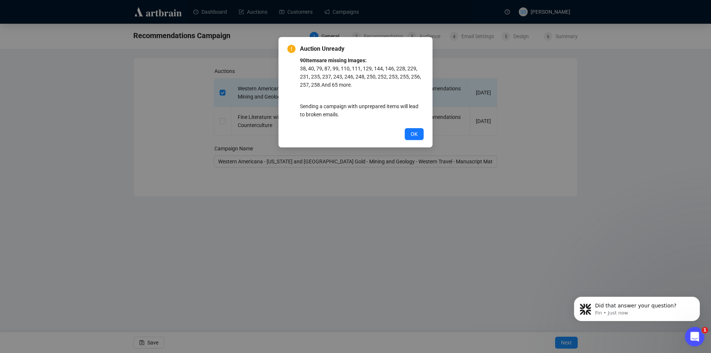
click at [698, 333] on icon "Open Intercom Messenger" at bounding box center [693, 335] width 12 height 12
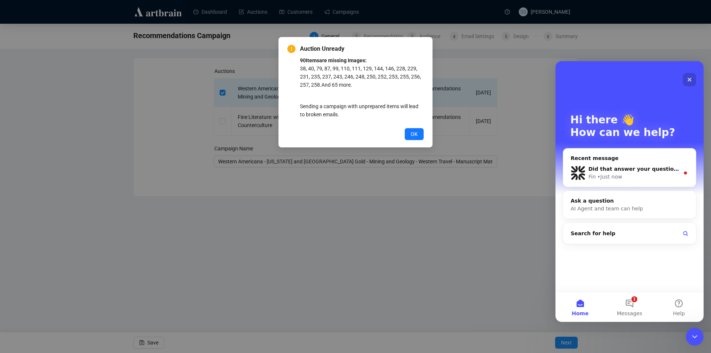
click at [687, 77] on icon "Close" at bounding box center [689, 80] width 6 height 6
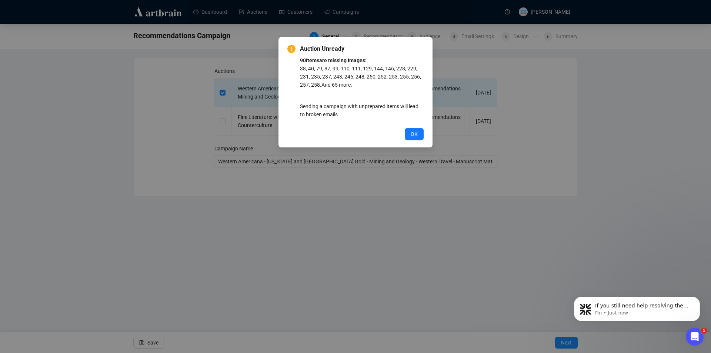
click at [414, 134] on span "OK" at bounding box center [414, 134] width 7 height 8
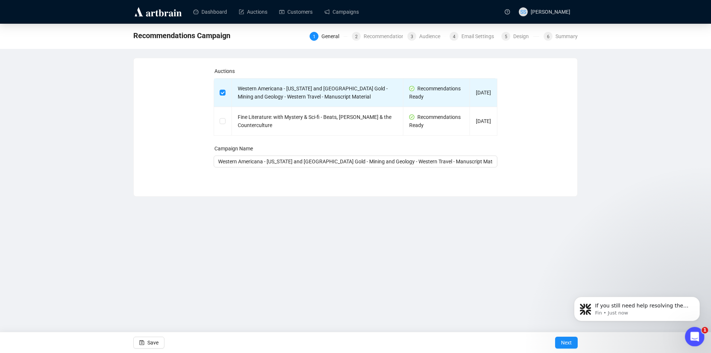
click at [695, 332] on icon "Open Intercom Messenger" at bounding box center [693, 335] width 12 height 12
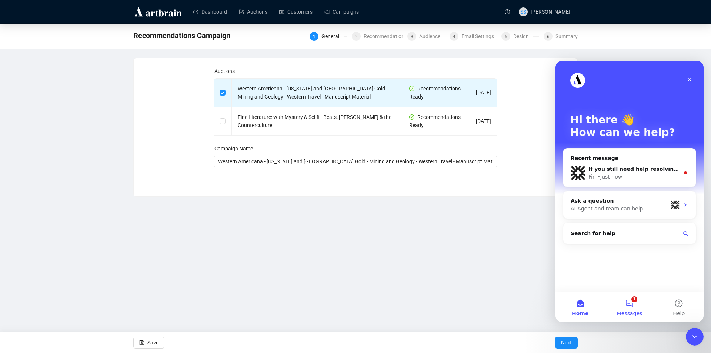
click at [630, 300] on button "1 Messages" at bounding box center [629, 307] width 49 height 30
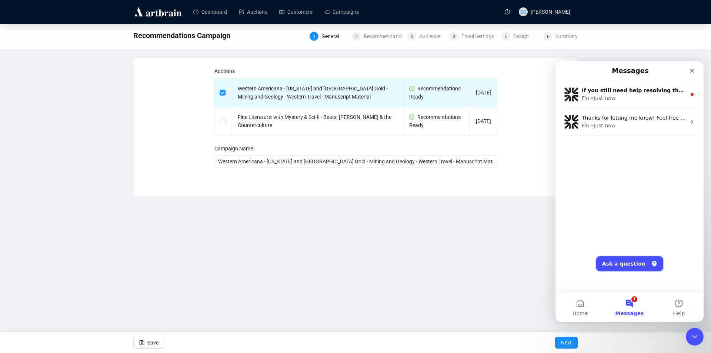
click at [633, 265] on button "Ask a question" at bounding box center [629, 263] width 67 height 15
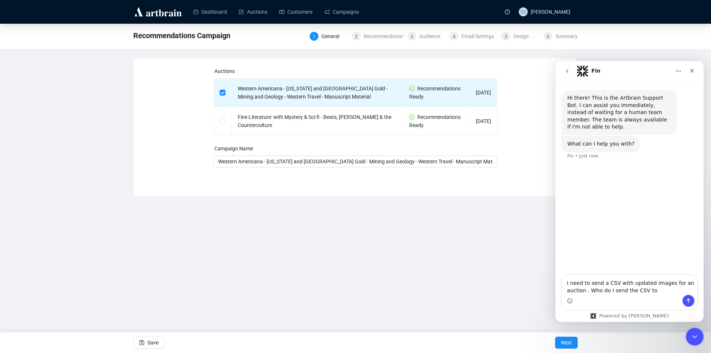
type textarea "I need to send a CSV with updated images for an auction . Who do I send the CSV…"
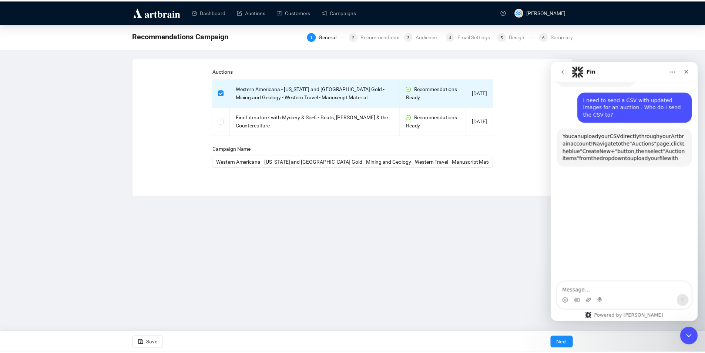
scroll to position [71, 0]
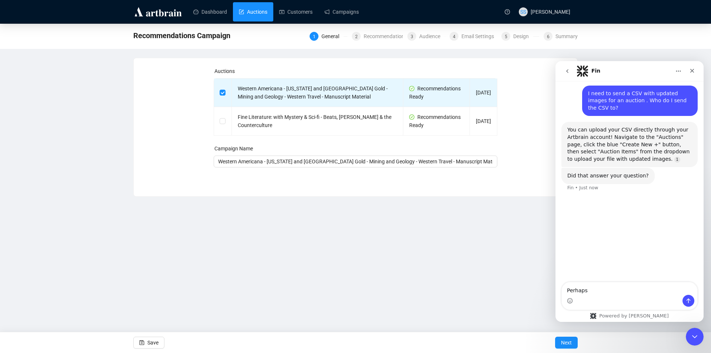
type textarea "Perhaps"
click at [259, 11] on link "Auctions" at bounding box center [253, 11] width 29 height 19
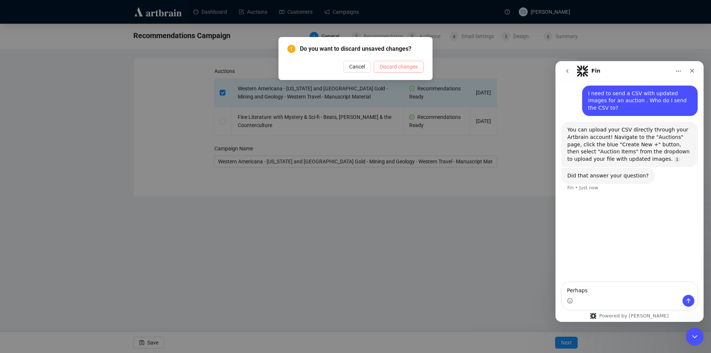
click at [386, 70] on span "Discard changes" at bounding box center [398, 67] width 38 height 8
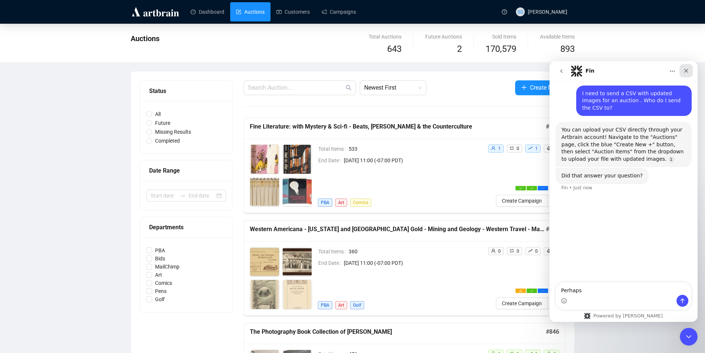
click at [689, 71] on div "Close" at bounding box center [686, 70] width 13 height 13
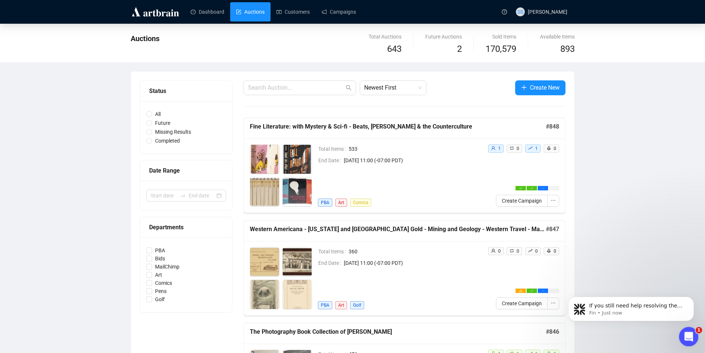
click at [692, 335] on icon "Open Intercom Messenger" at bounding box center [688, 335] width 12 height 12
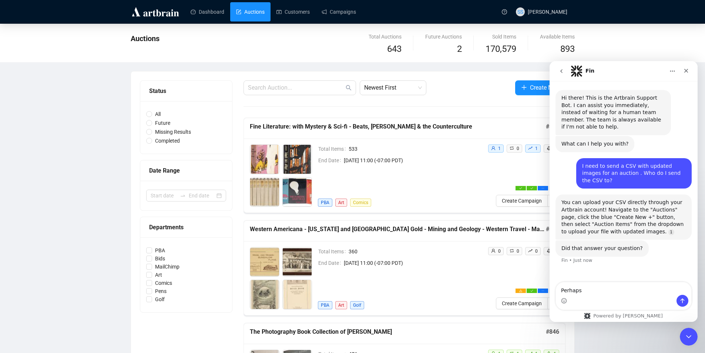
drag, startPoint x: 580, startPoint y: 293, endPoint x: 519, endPoint y: 289, distance: 60.5
click at [550, 289] on html "Fin Hi there! This is the Artbrain Support Bot. I can assist you immediately, i…" at bounding box center [624, 191] width 148 height 261
type textarea "Does this apply to an existing auction/campaign?"
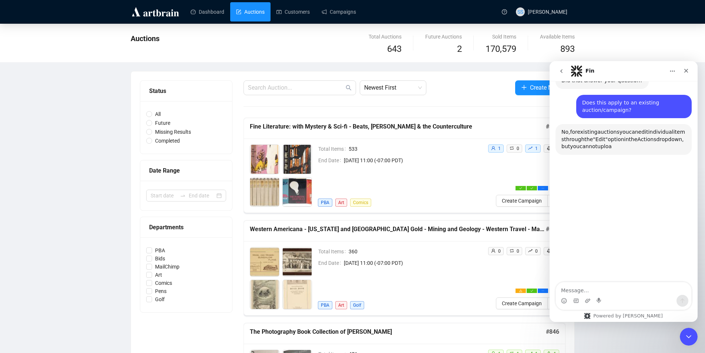
scroll to position [169, 0]
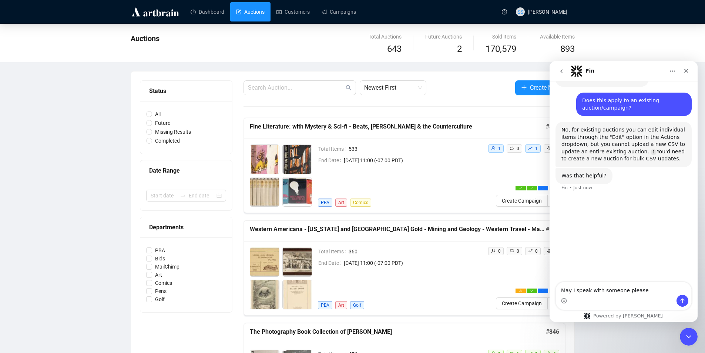
type textarea "May I speak with someone please?"
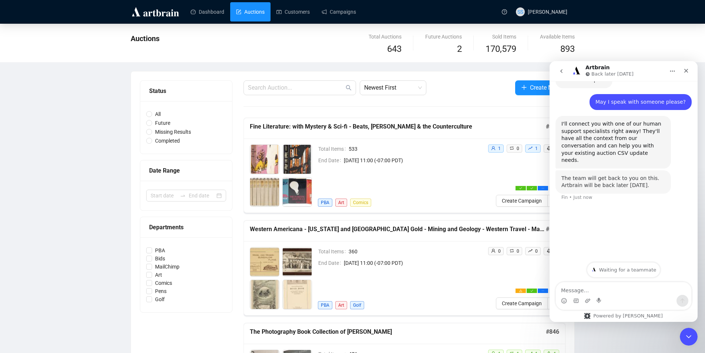
scroll to position [282, 0]
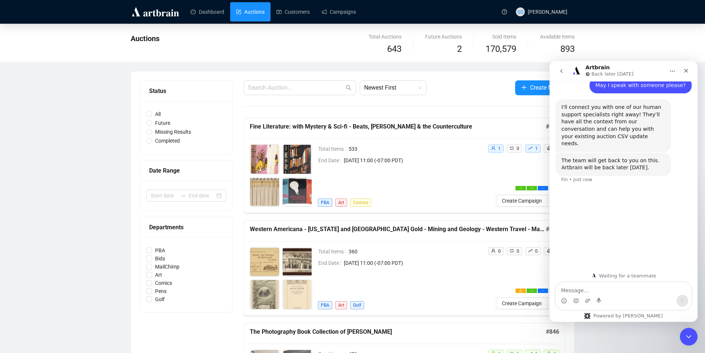
click at [453, 268] on div "Total Items 360 End Date September 25th 2025, 11:00 (-07:00 PDT) PBA Art Golf" at bounding box center [400, 278] width 164 height 62
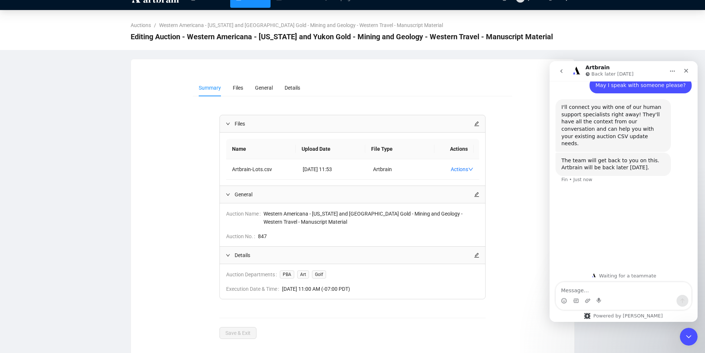
scroll to position [20, 0]
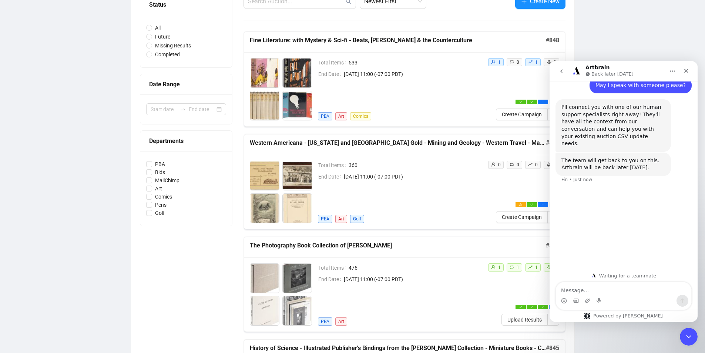
scroll to position [74, 0]
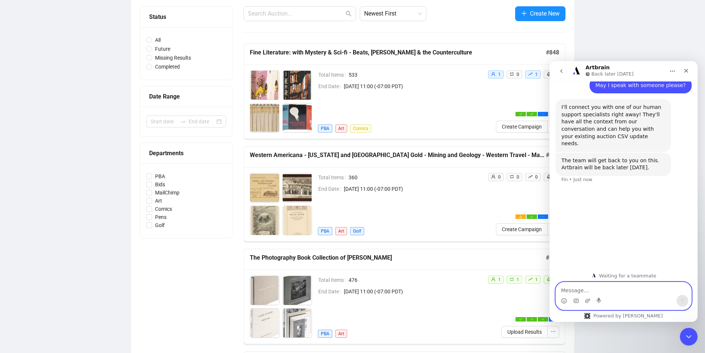
click at [588, 287] on textarea "Message…" at bounding box center [623, 288] width 135 height 13
type textarea "Gotta go - I'll be in touch tomorrow."
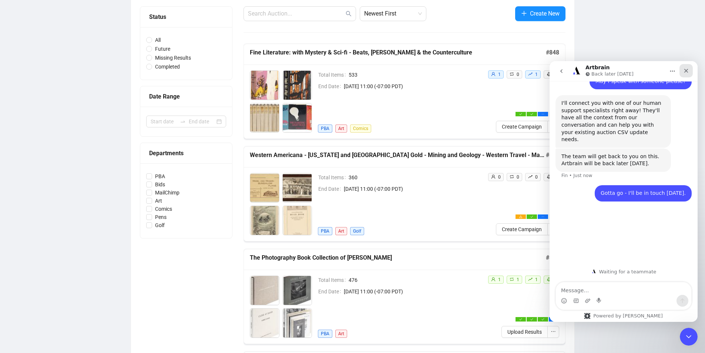
click at [689, 69] on div "Close" at bounding box center [686, 70] width 13 height 13
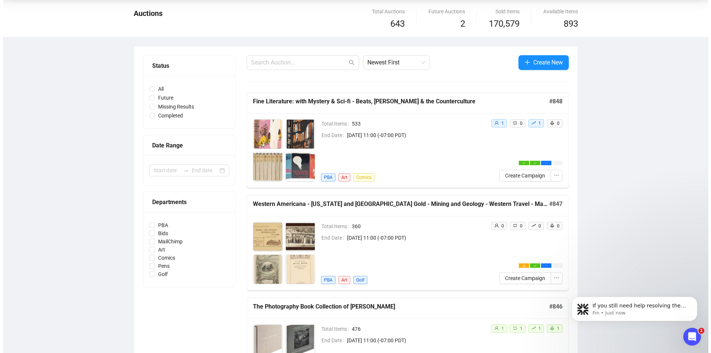
scroll to position [0, 0]
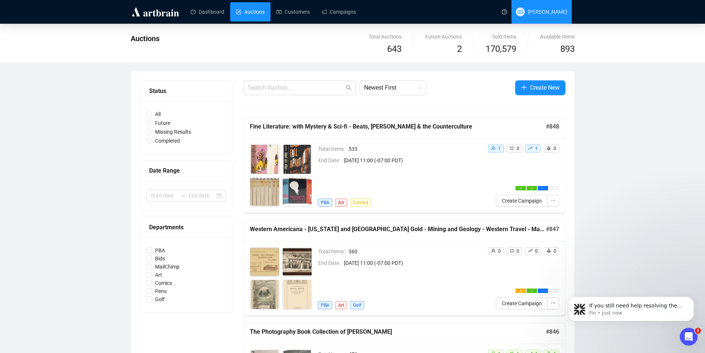
click at [562, 10] on span "[PERSON_NAME]" at bounding box center [548, 12] width 40 height 6
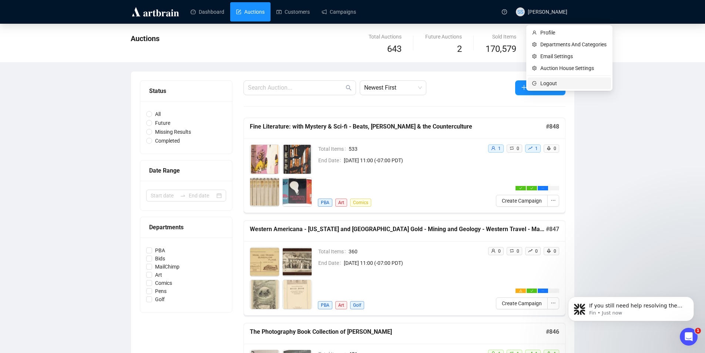
click at [546, 81] on span "Logout" at bounding box center [573, 83] width 66 height 8
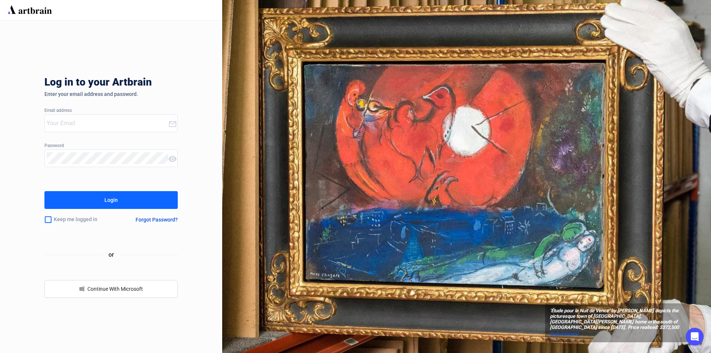
type input "[PERSON_NAME][EMAIL_ADDRESS][DOMAIN_NAME]"
